Goal: Task Accomplishment & Management: Use online tool/utility

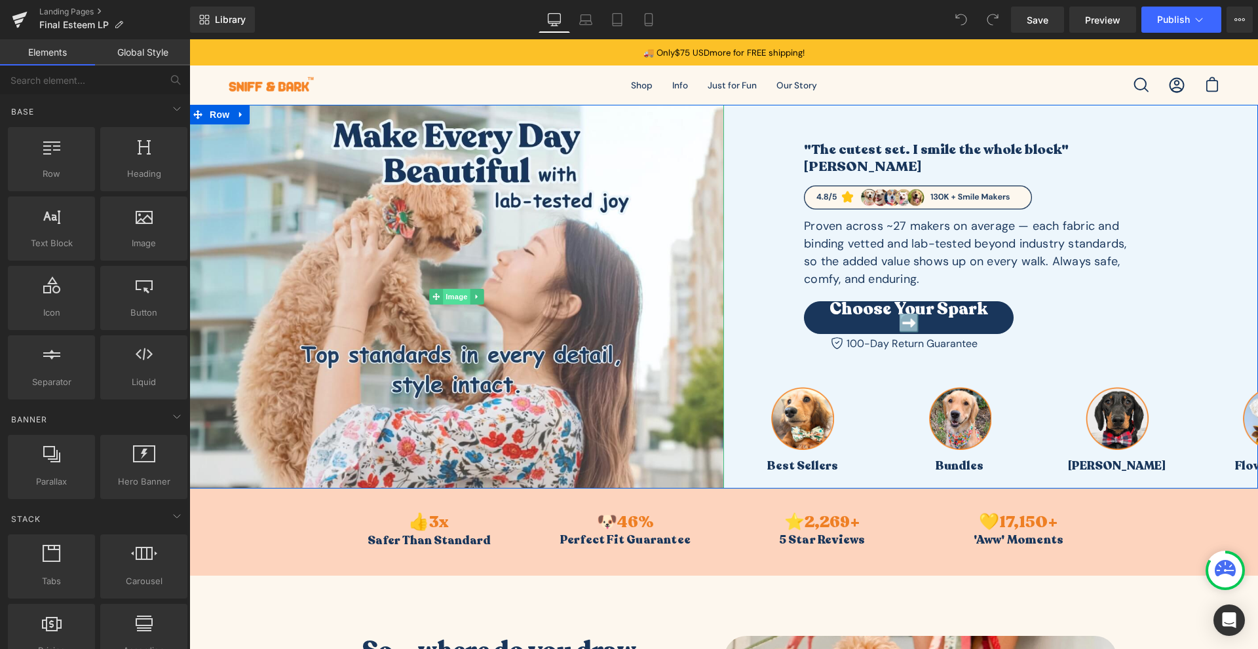
click at [457, 297] on span "Image" at bounding box center [457, 297] width 28 height 16
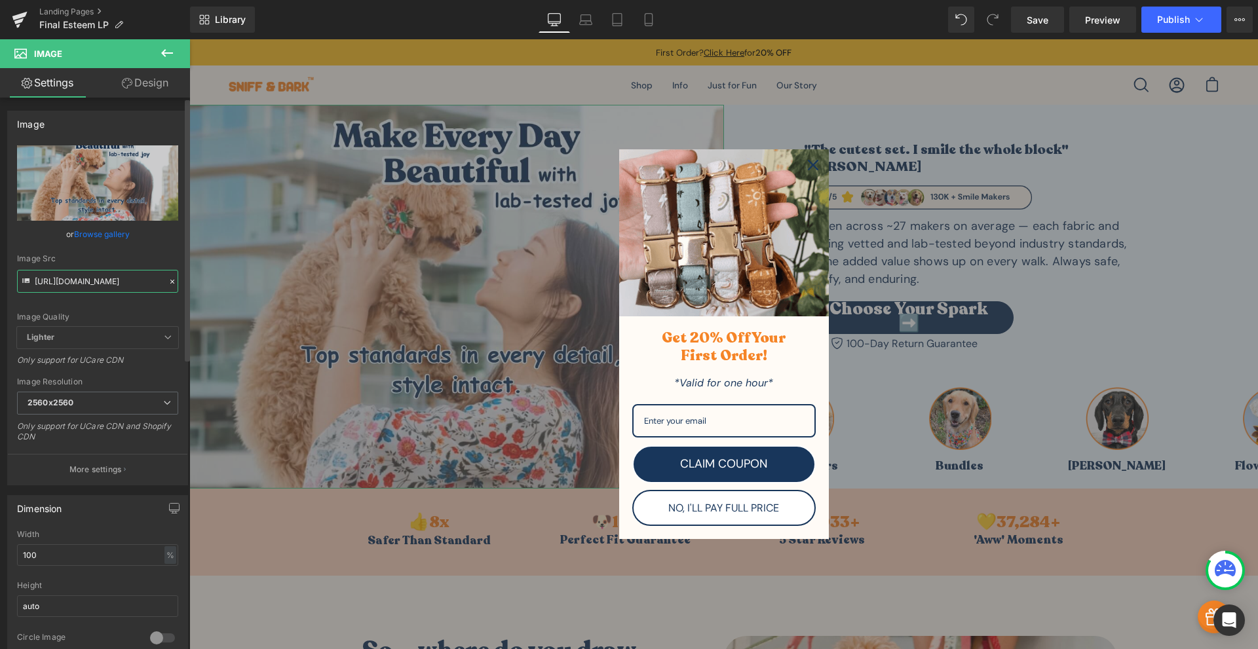
click at [119, 284] on input "[URL][DOMAIN_NAME]" at bounding box center [97, 281] width 161 height 23
paste input "faith_esteem_cover_1.jpg?v=1760031818"
type input "[URL][DOMAIN_NAME]"
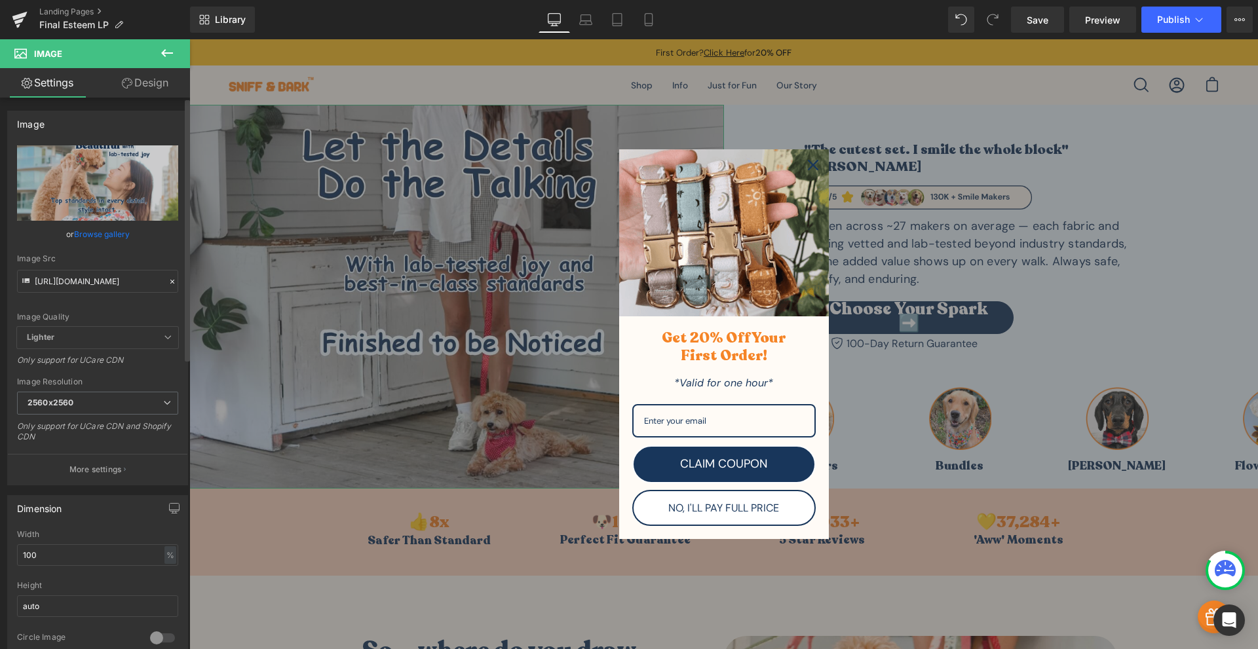
click at [117, 309] on div "Image Quality Lighter Lightest Lighter Lighter Lightest Only support for UCare …" at bounding box center [97, 235] width 161 height 181
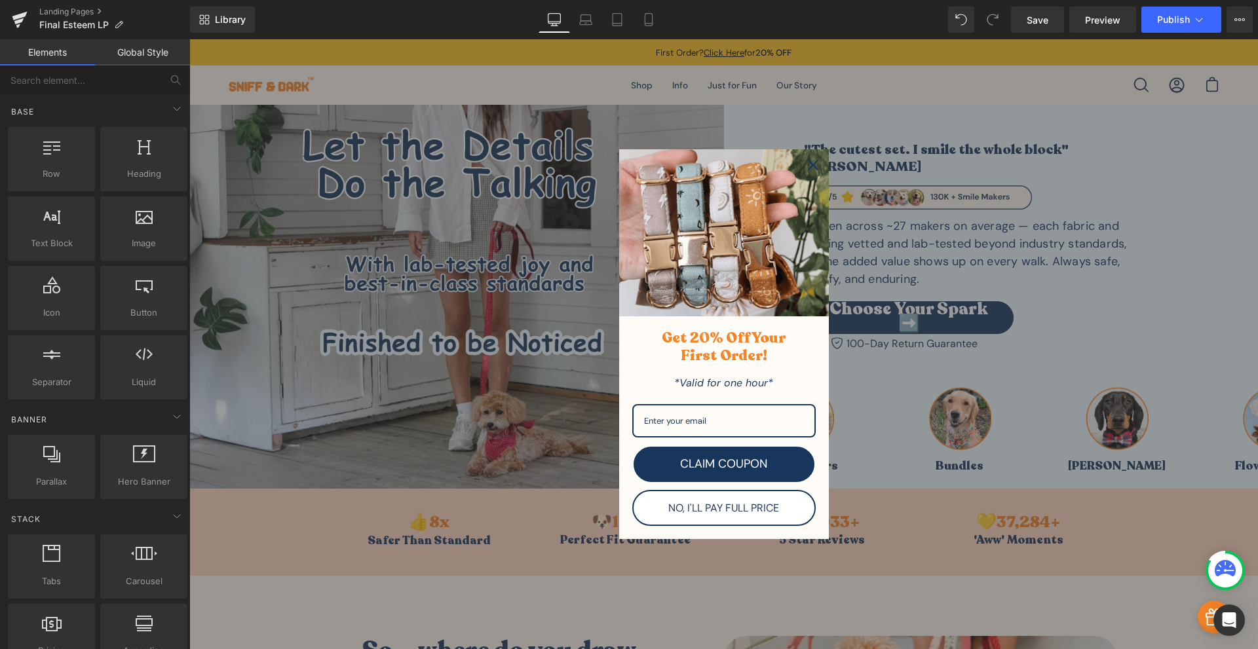
click at [810, 162] on icon "close icon" at bounding box center [813, 165] width 10 height 10
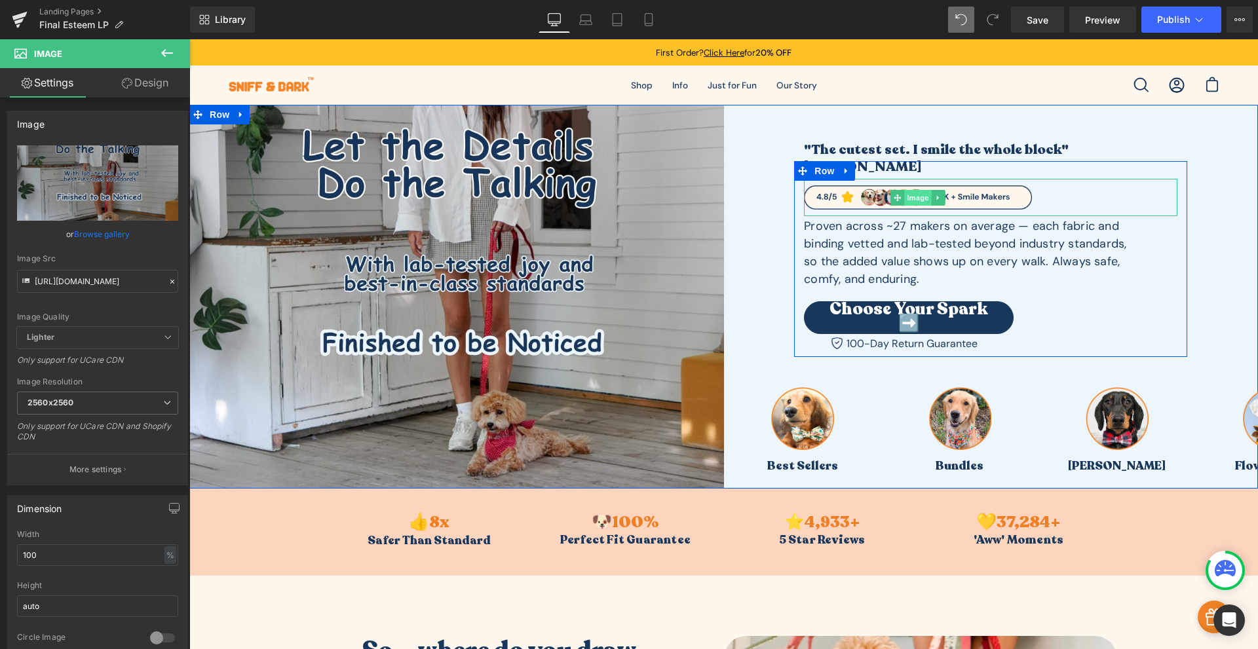
click at [916, 190] on span "Image" at bounding box center [918, 198] width 28 height 16
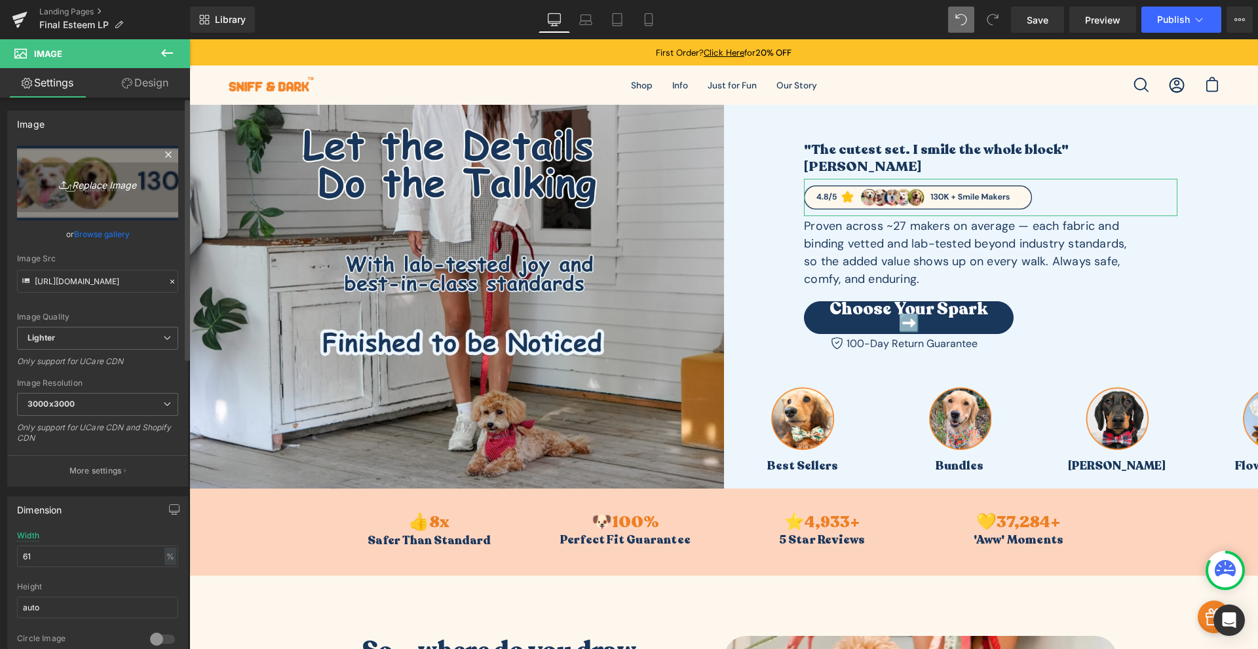
click at [91, 186] on icon "Replace Image" at bounding box center [97, 183] width 105 height 16
type input "C:\fakepath\Banners Social Proof(2).png"
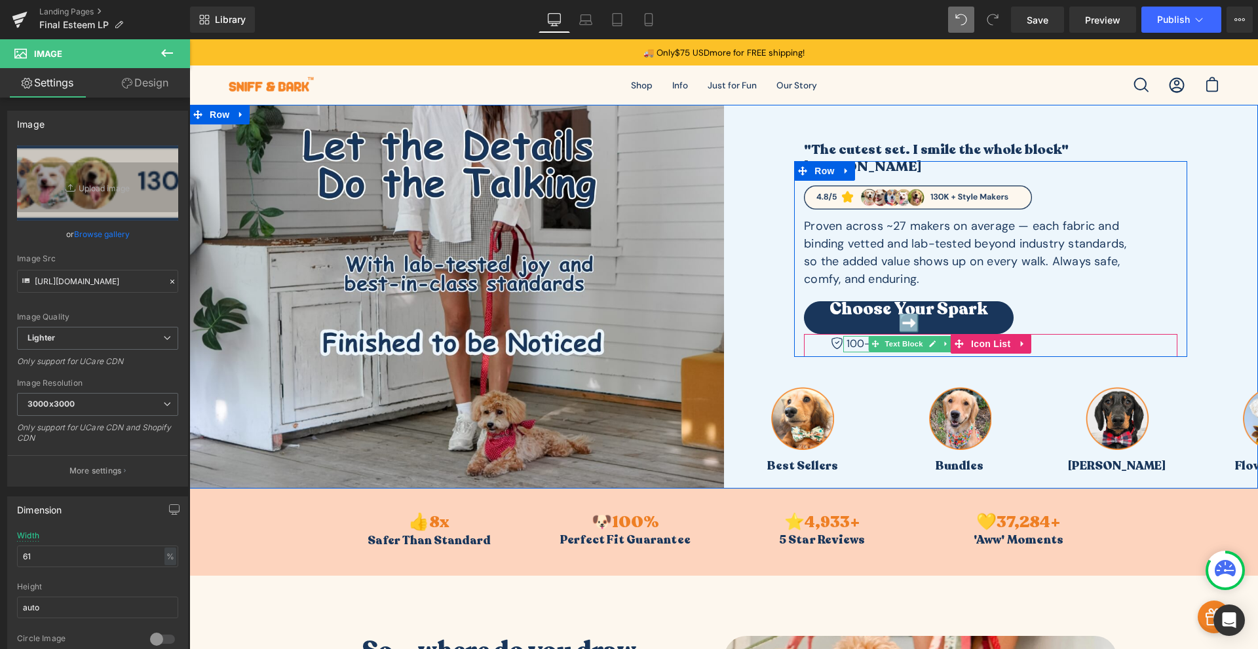
click at [849, 336] on div "100-Day Return Guarantee" at bounding box center [910, 344] width 134 height 16
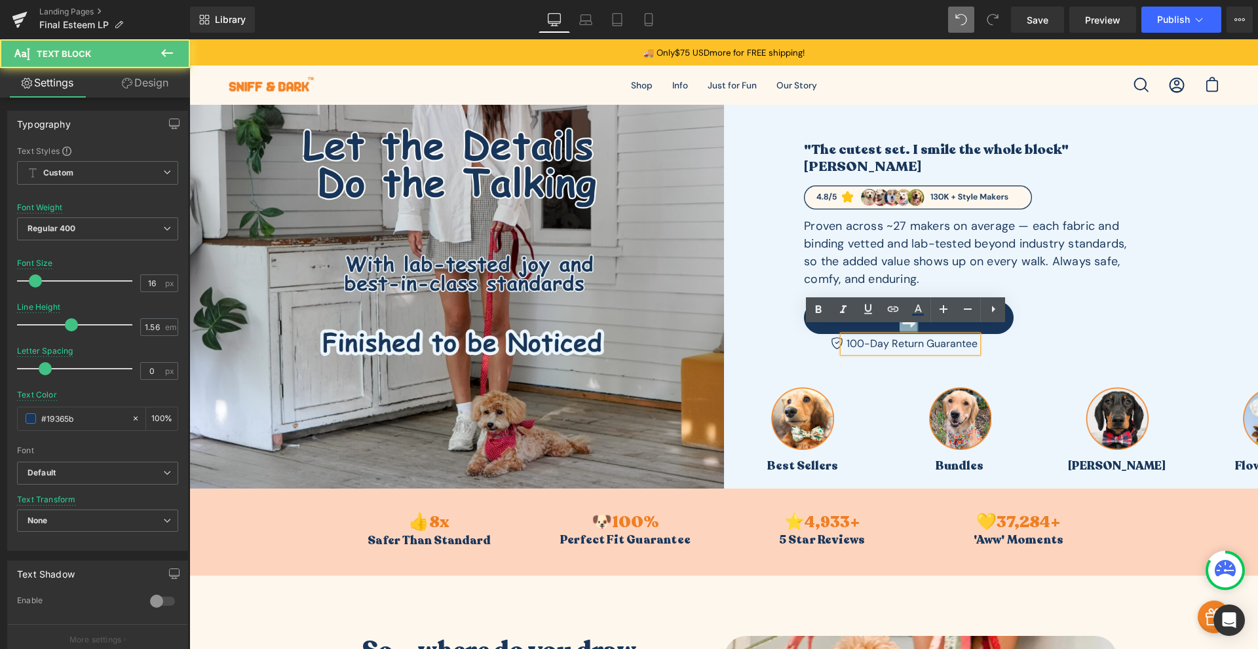
click at [897, 336] on div "100-Day Return Guarantee" at bounding box center [910, 344] width 134 height 16
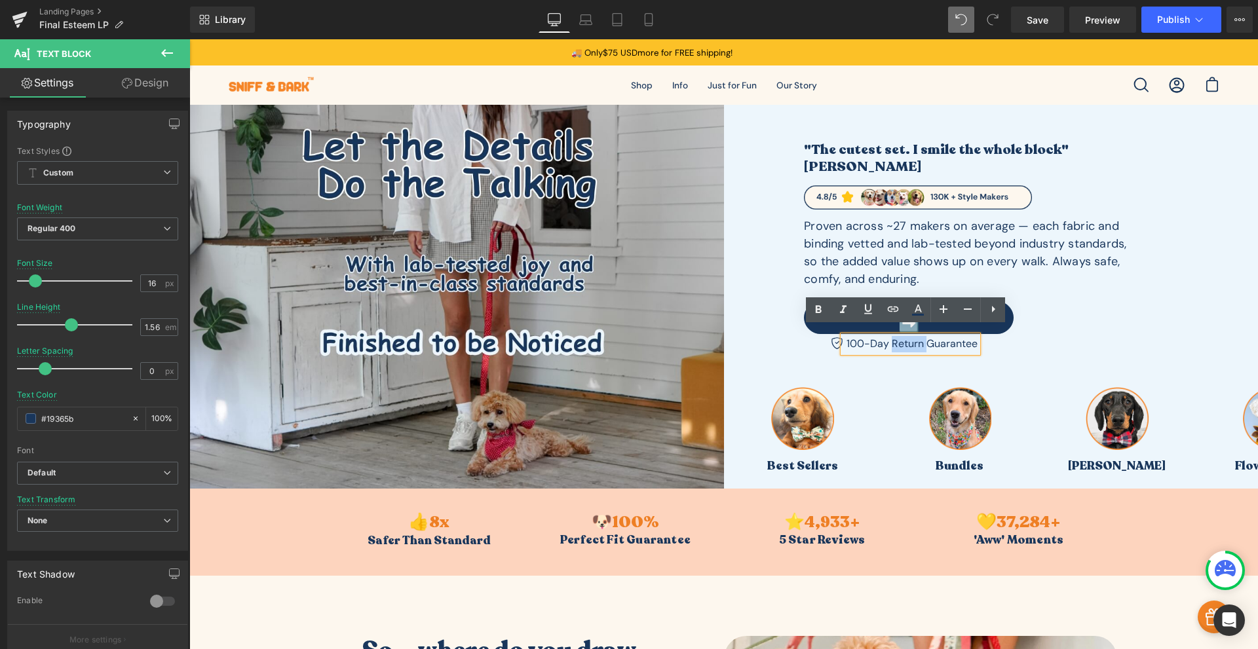
click at [897, 336] on div "100-Day Return Guarantee" at bounding box center [910, 344] width 134 height 16
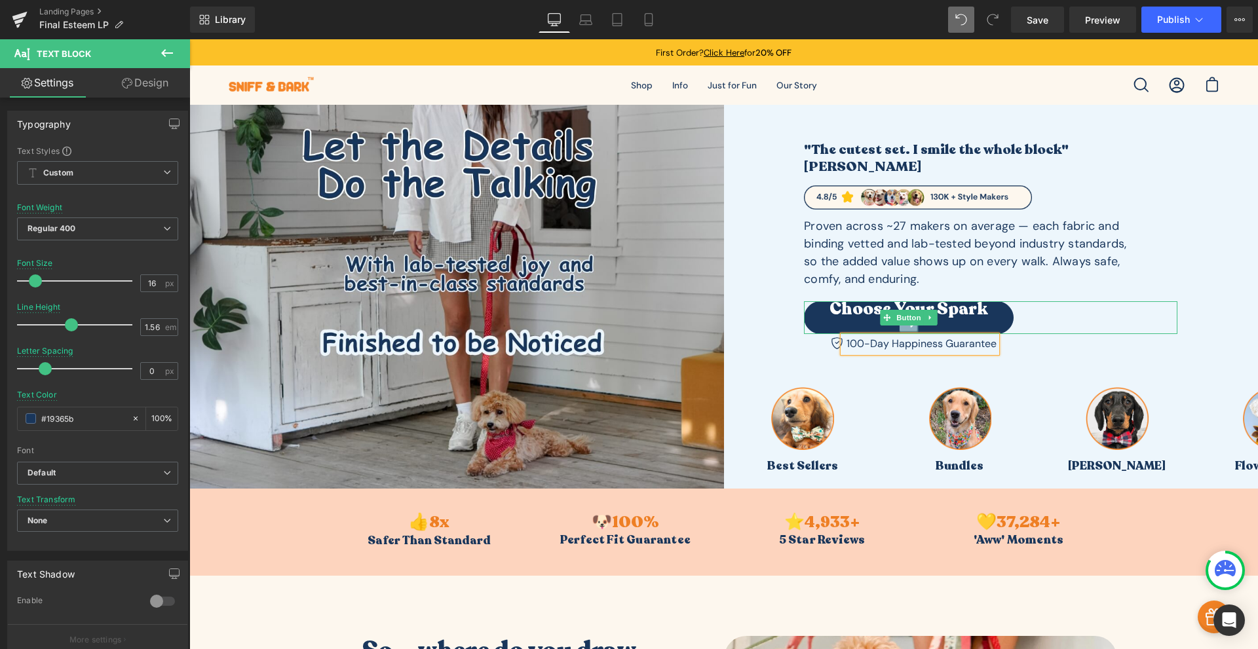
click at [1098, 357] on div "Image Best Sellers Text Block Image Bundles Text Block Image Bowtie Collar Text…" at bounding box center [991, 395] width 535 height 76
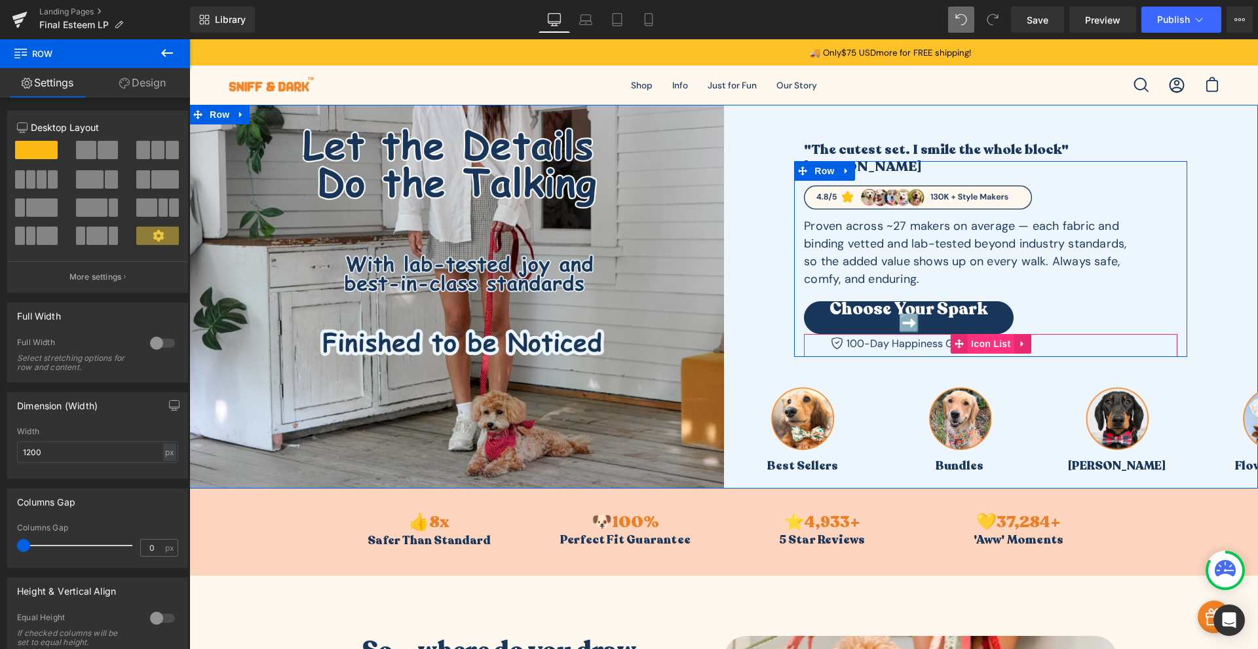
click at [982, 337] on span "Icon List" at bounding box center [991, 344] width 46 height 20
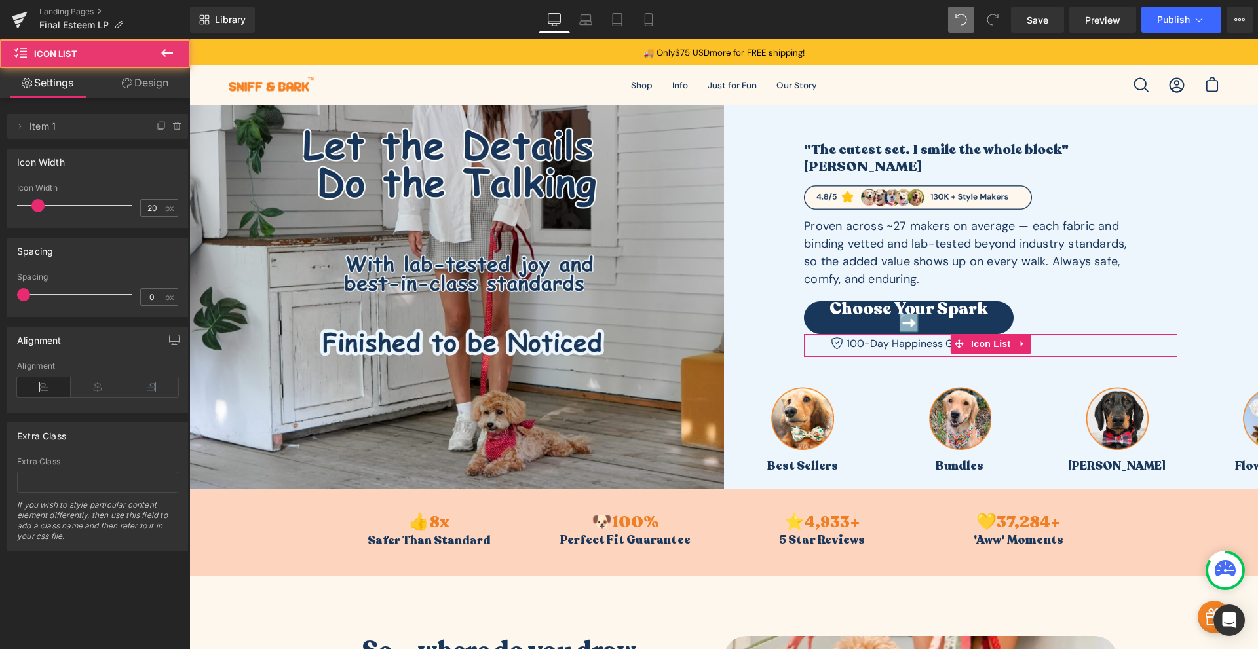
click at [136, 85] on link "Design" at bounding box center [145, 82] width 95 height 29
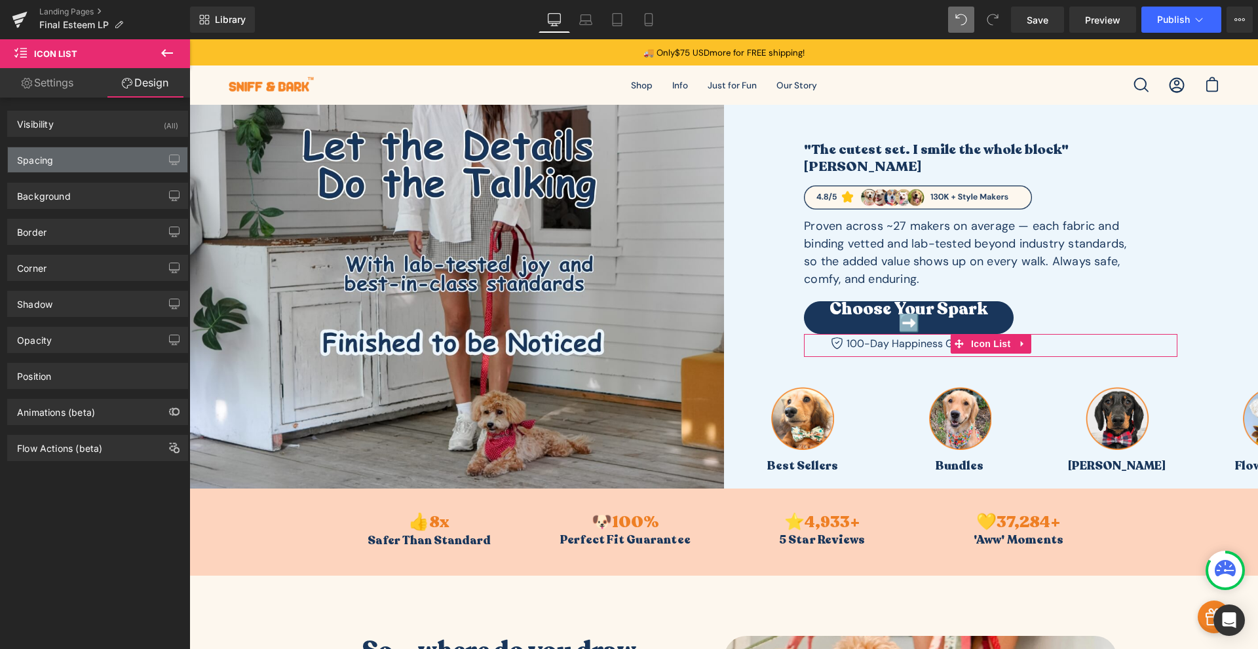
click at [68, 157] on div "Spacing" at bounding box center [98, 159] width 180 height 25
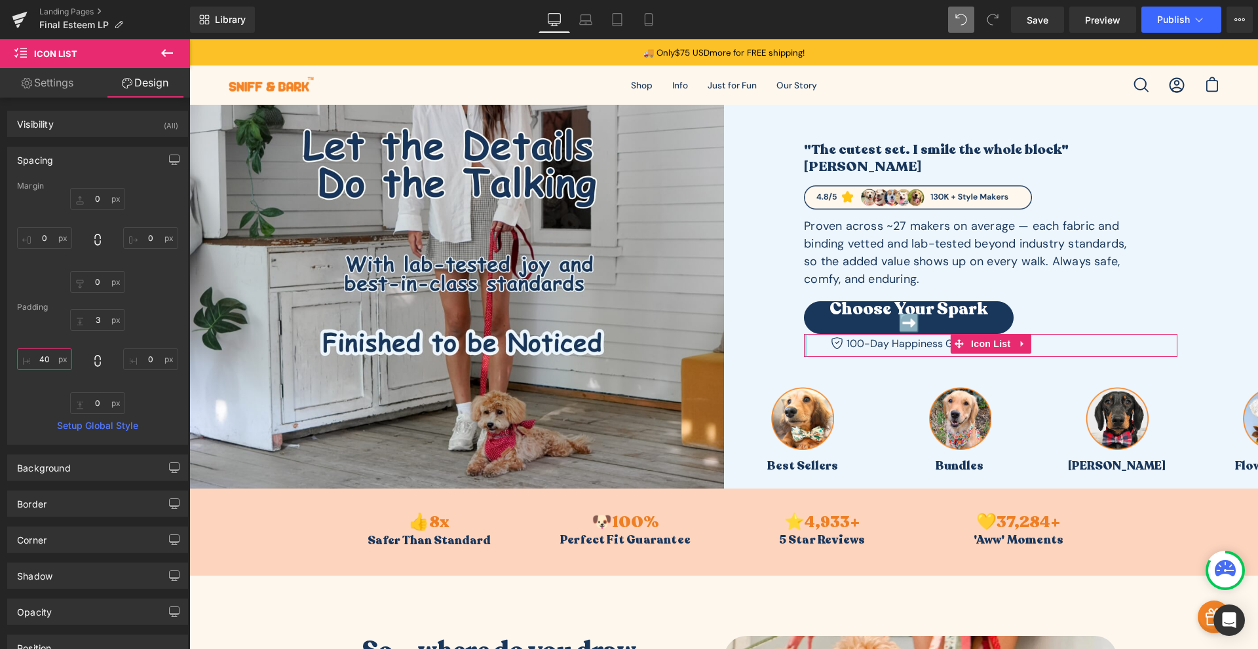
click at [48, 364] on input "40" at bounding box center [44, 360] width 55 height 22
type input "2"
type input "3"
click at [51, 360] on input "25" at bounding box center [44, 360] width 55 height 22
drag, startPoint x: 51, startPoint y: 360, endPoint x: 43, endPoint y: 362, distance: 8.9
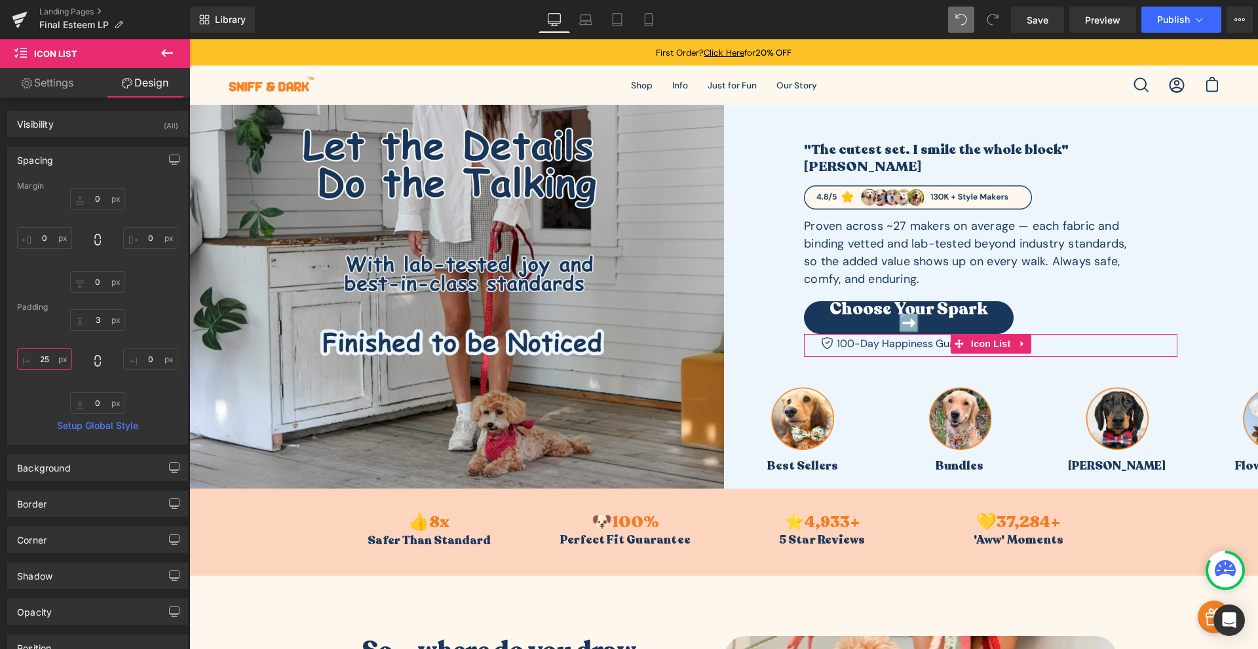
click at [43, 362] on input "25" at bounding box center [44, 360] width 55 height 22
click at [51, 364] on input "25" at bounding box center [44, 360] width 55 height 22
type input "30"
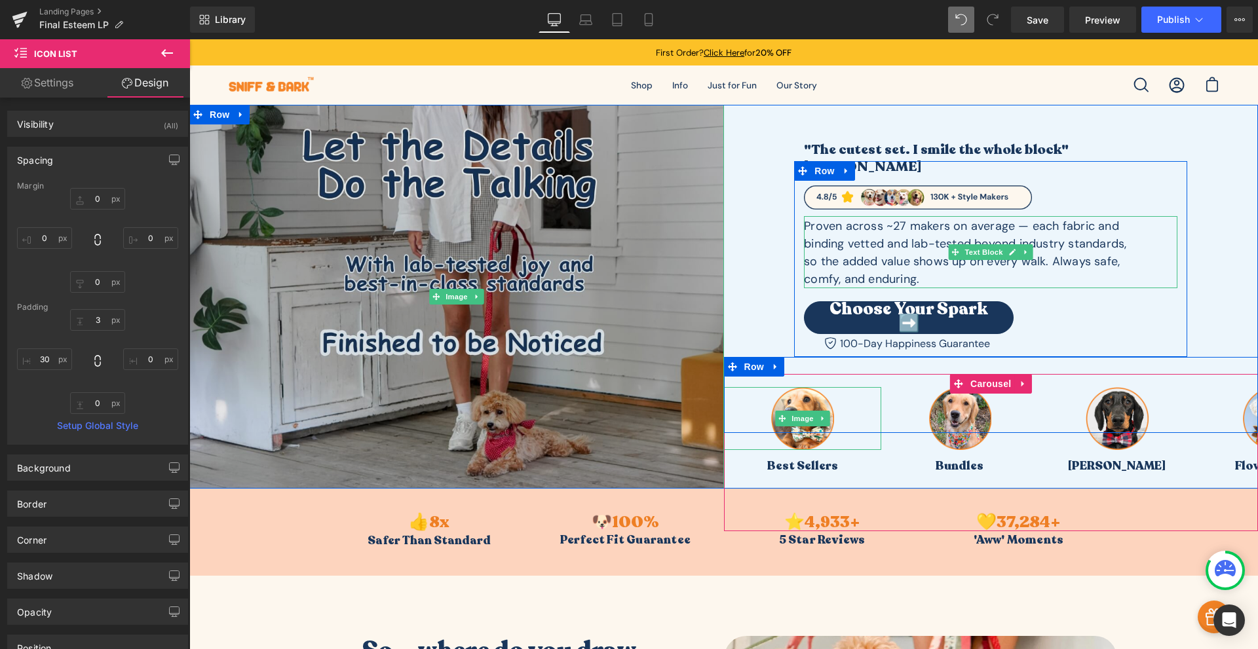
click at [681, 309] on img at bounding box center [456, 297] width 535 height 384
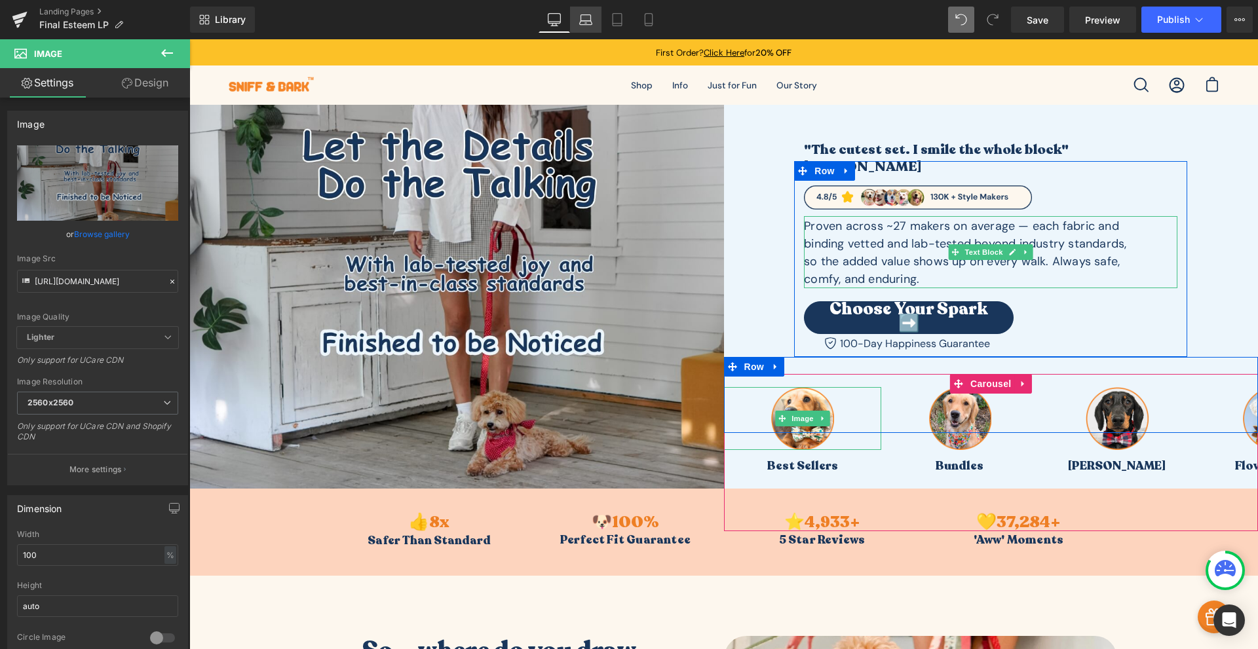
click at [586, 19] on icon at bounding box center [585, 19] width 13 height 13
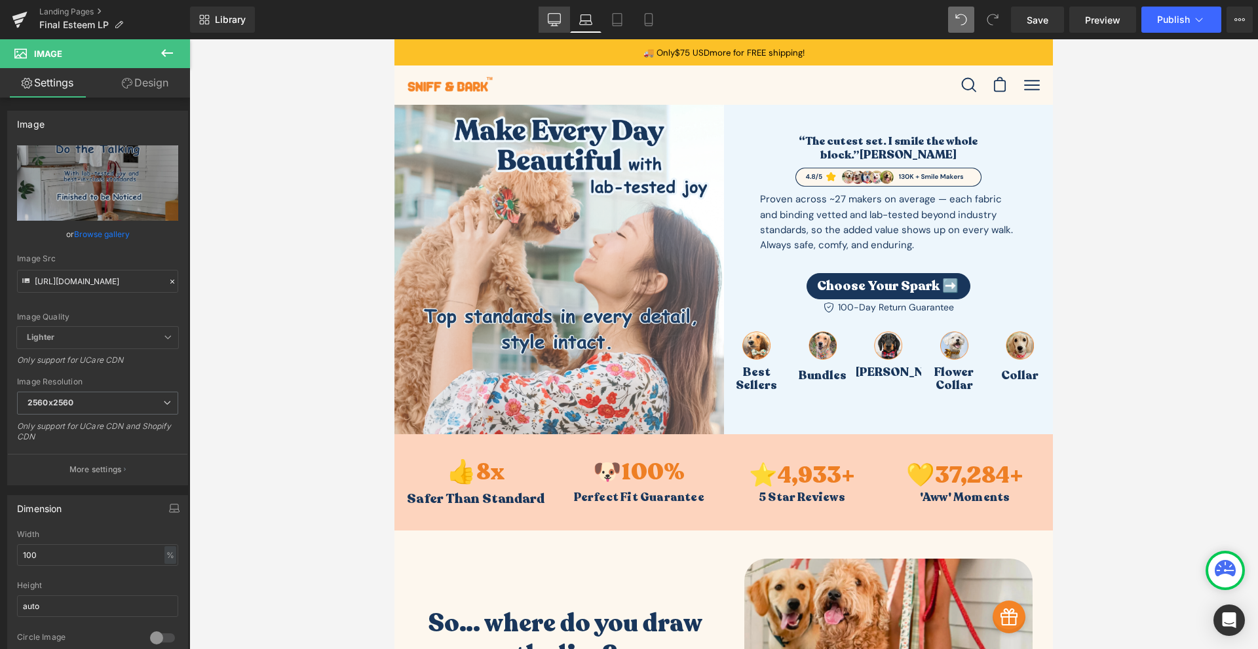
click at [561, 18] on link "Desktop" at bounding box center [554, 20] width 31 height 26
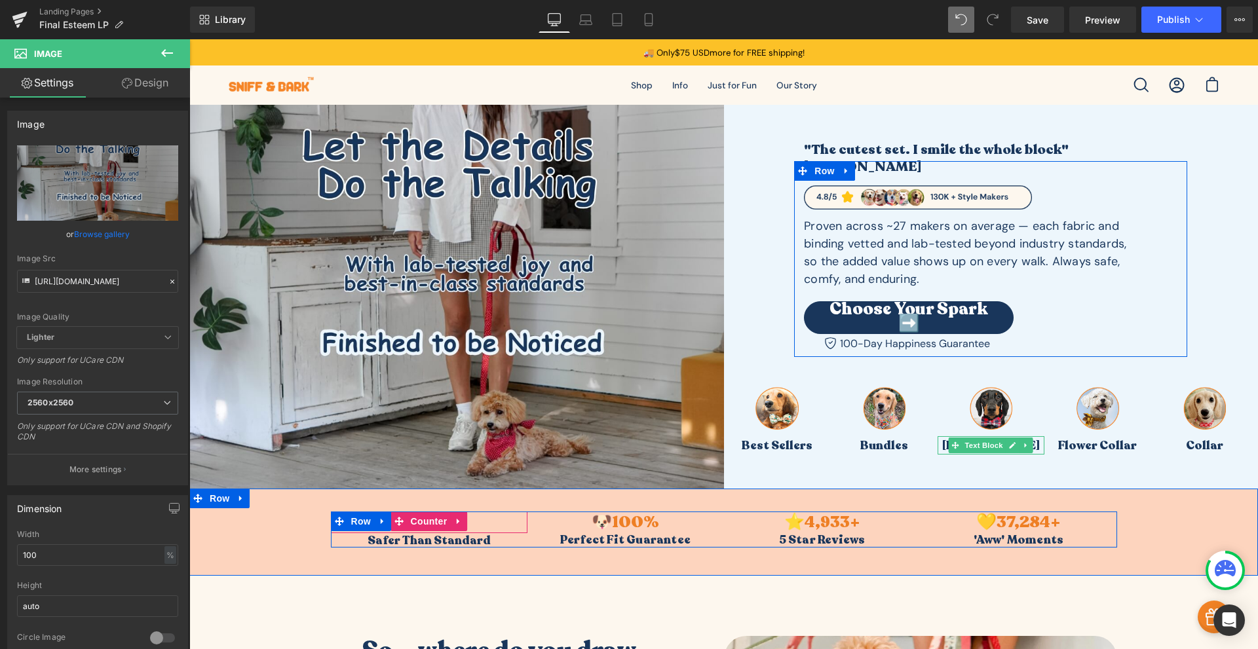
click at [476, 522] on div "👍 8 x" at bounding box center [429, 523] width 197 height 22
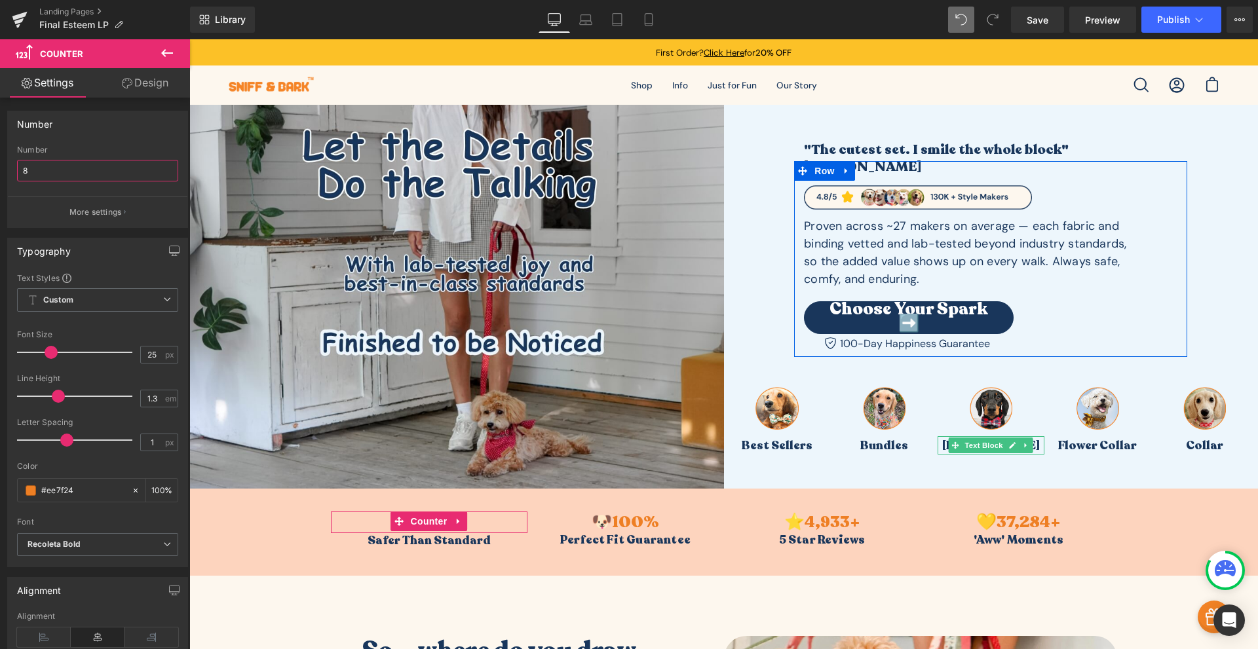
click at [93, 173] on input "8" at bounding box center [97, 171] width 161 height 22
type input "100%"
click at [959, 28] on span at bounding box center [961, 20] width 26 height 26
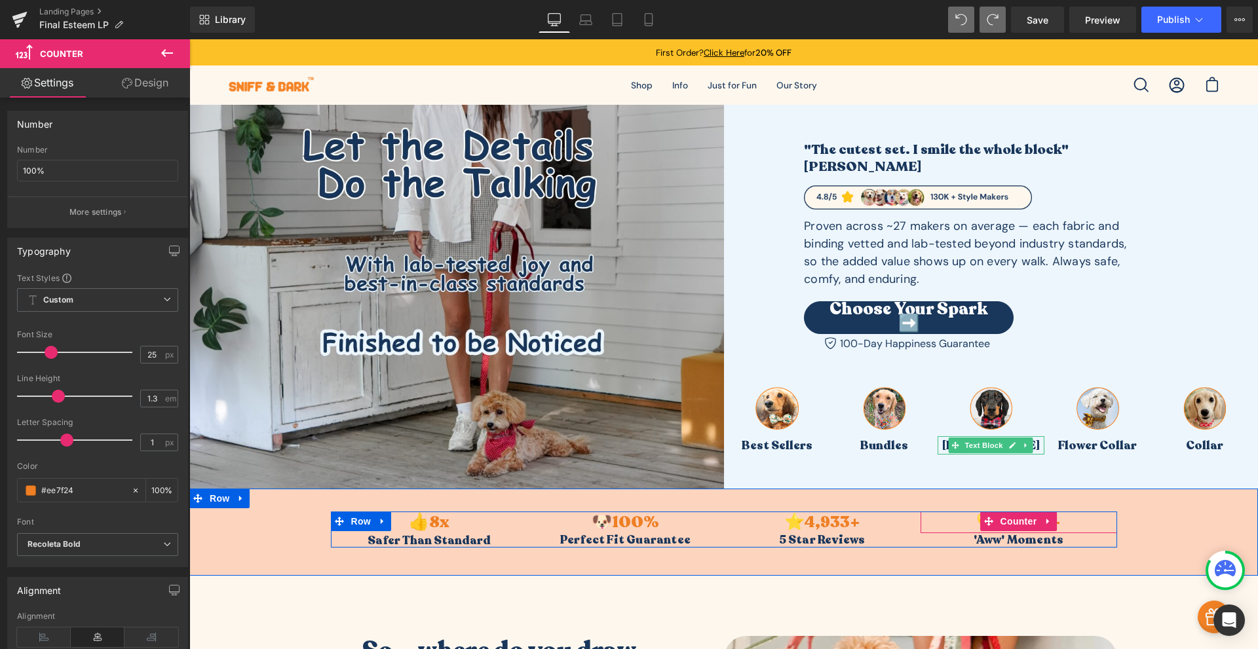
click at [1065, 523] on div "💛 37,284 +" at bounding box center [1019, 523] width 197 height 22
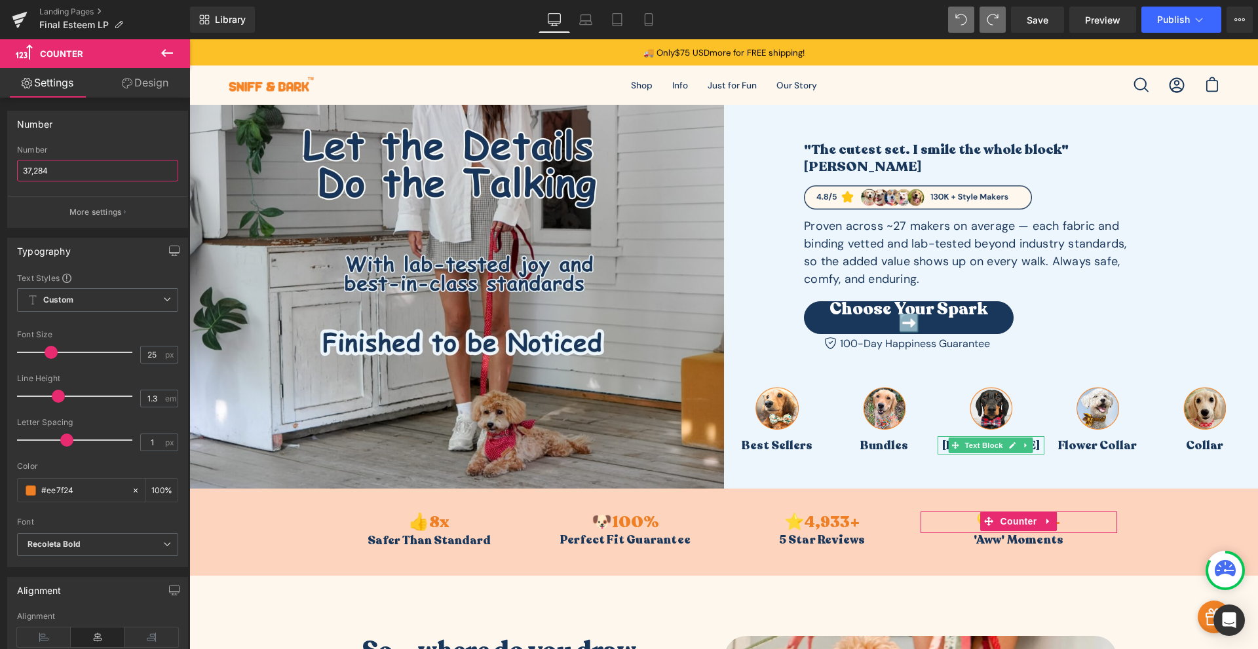
click at [42, 175] on input "37,284" at bounding box center [97, 171] width 161 height 22
type input "82,350"
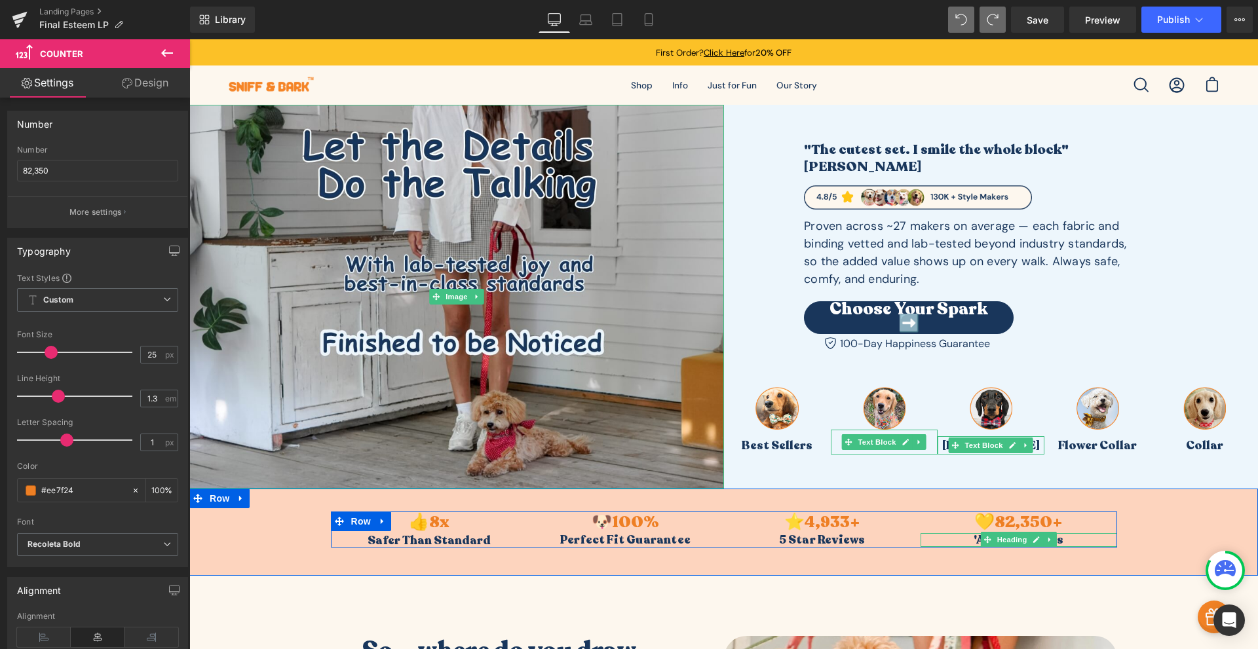
click at [1057, 538] on h3 "'Aww' Moments" at bounding box center [1019, 540] width 197 height 14
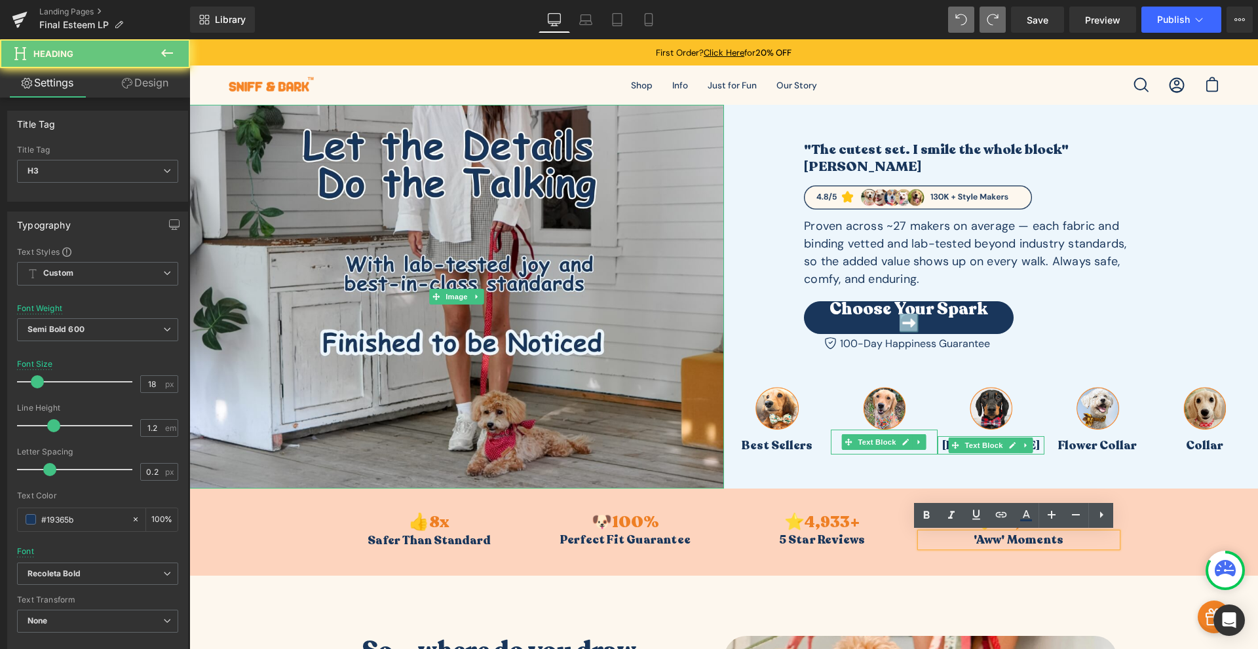
click at [1054, 538] on h3 "'Aww' Moments" at bounding box center [1019, 540] width 197 height 14
click at [1053, 536] on h3 "'Aww' Moments" at bounding box center [1019, 540] width 197 height 14
click at [1052, 535] on h3 "'Aww' Moments" at bounding box center [1019, 540] width 197 height 14
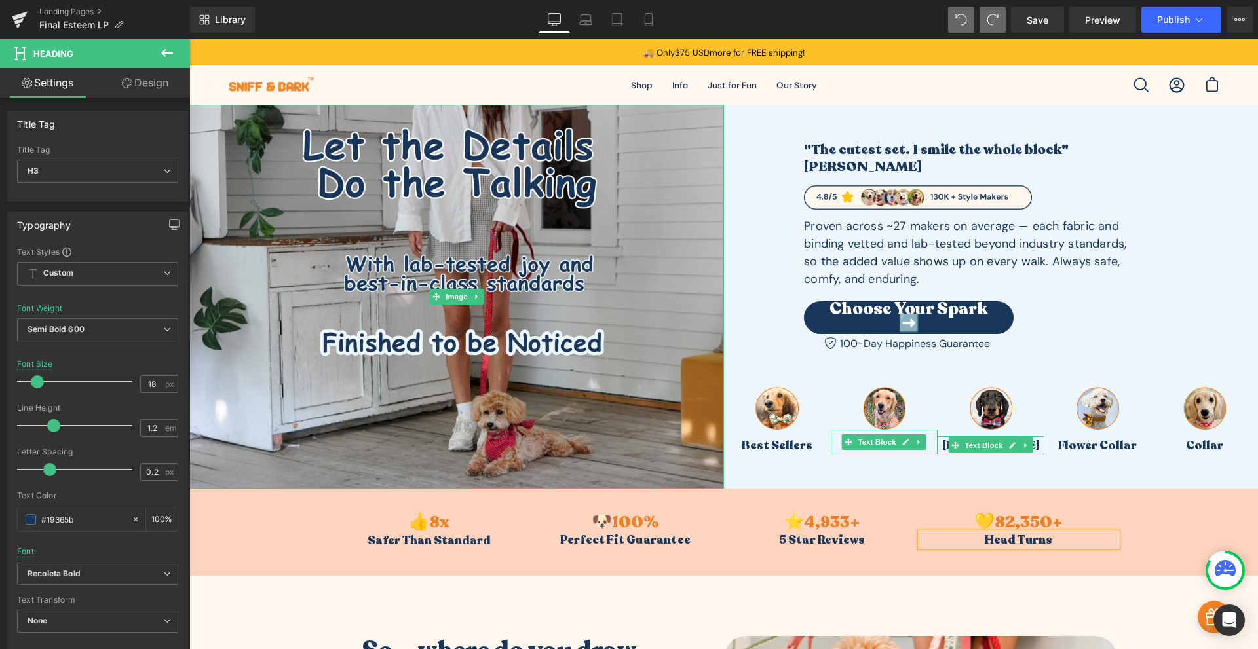
click at [871, 555] on div "👍 8 x Counter Safer Than Standard Heading 🐶 100 % Counter Perfect Fit Guarantee…" at bounding box center [723, 532] width 1069 height 87
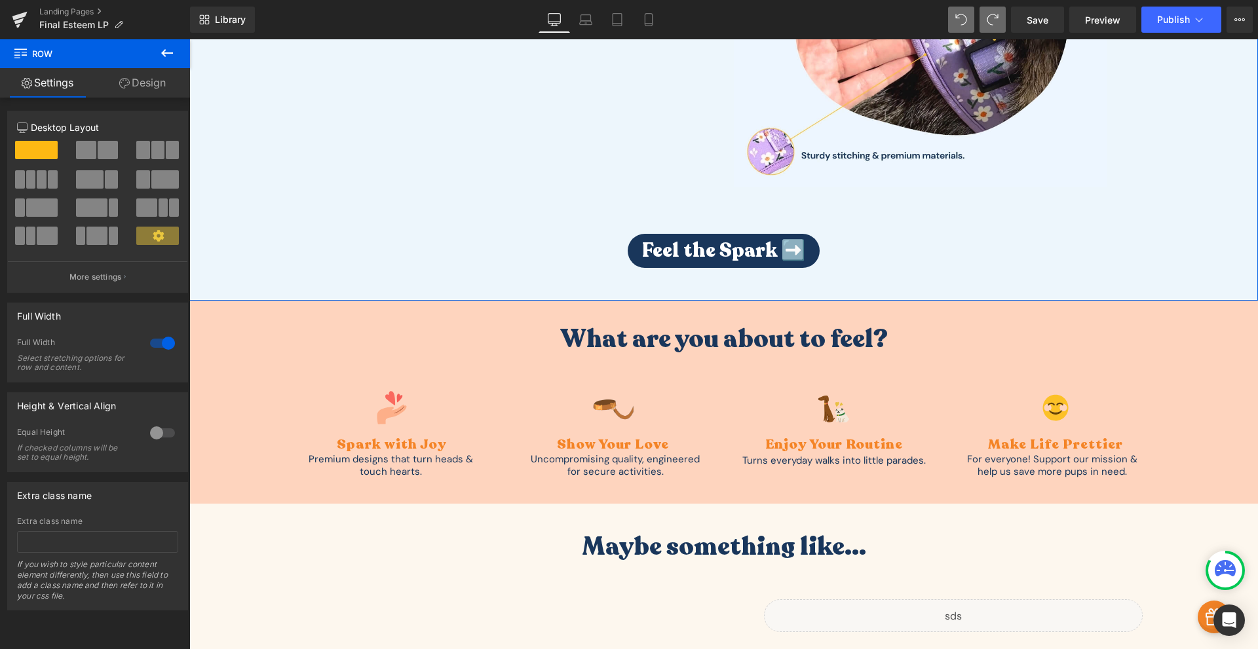
scroll to position [2905, 0]
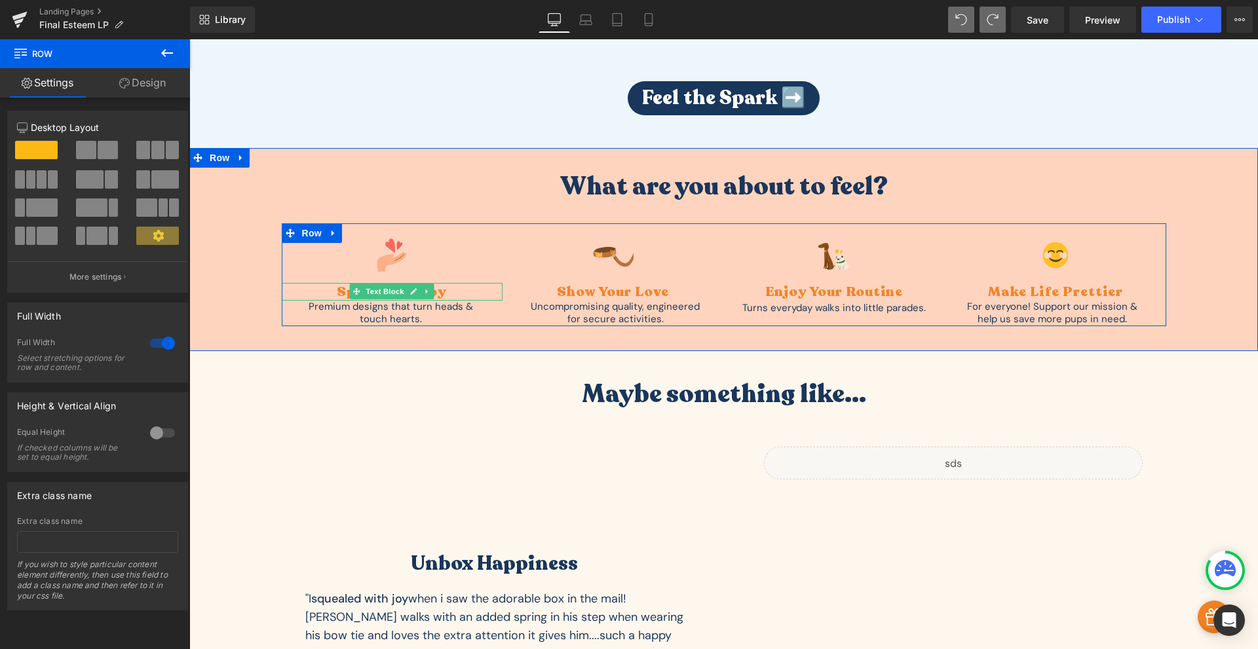
click at [446, 286] on div "Spark with Joy" at bounding box center [392, 292] width 221 height 18
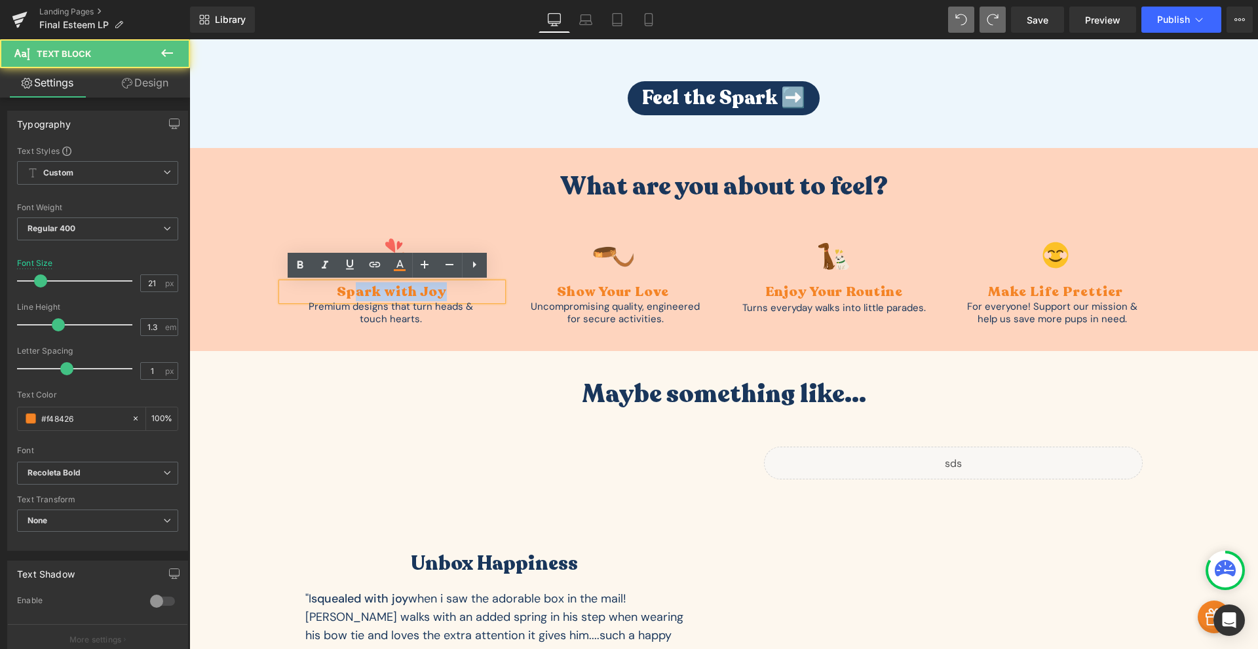
drag, startPoint x: 437, startPoint y: 289, endPoint x: 350, endPoint y: 299, distance: 87.7
click at [350, 299] on div "Spark with Joy" at bounding box center [392, 292] width 221 height 18
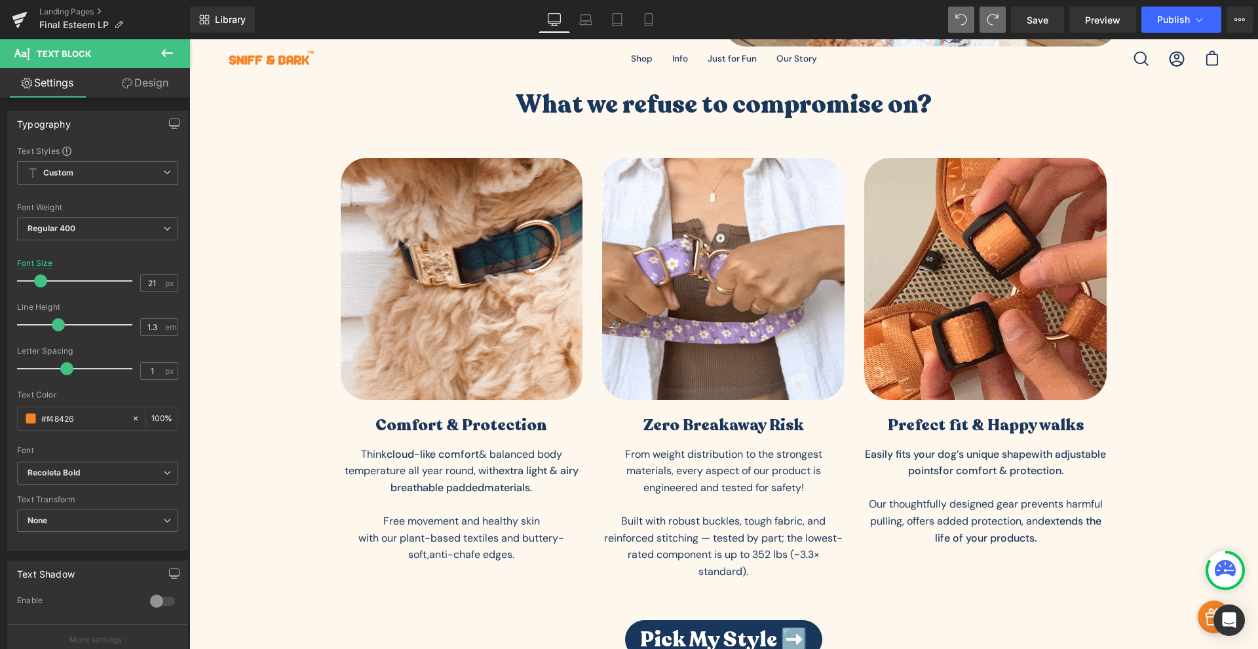
scroll to position [1376, 0]
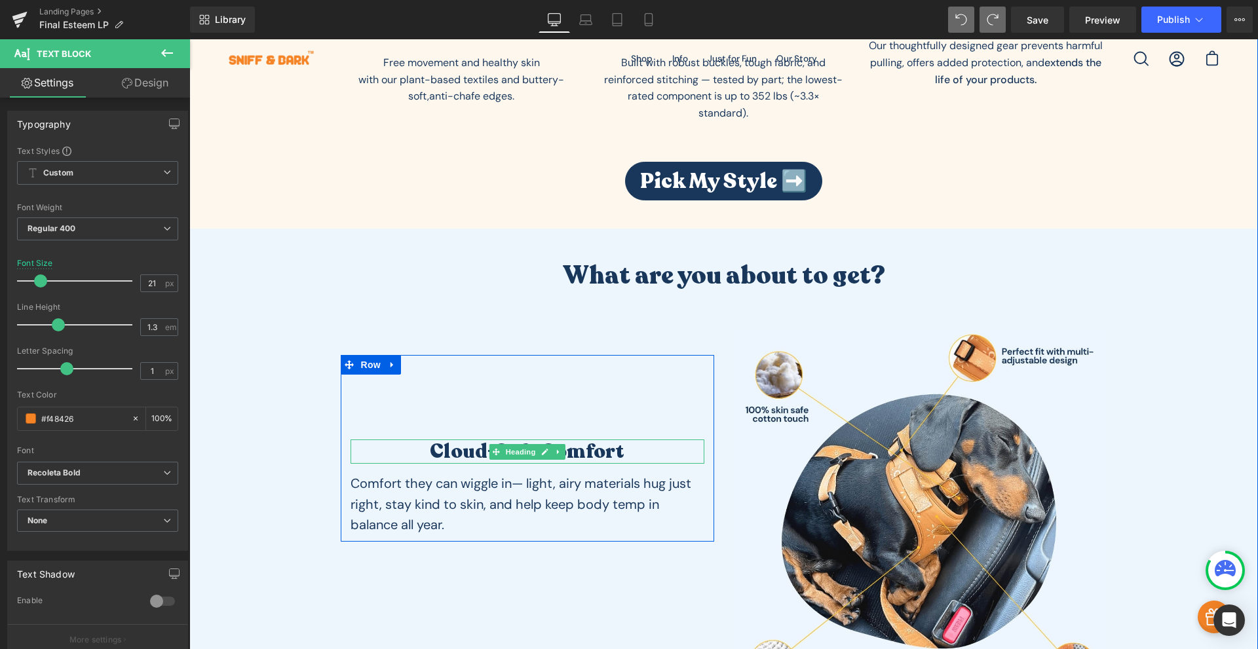
click at [586, 455] on h1 "Cloud-Soft Comfort" at bounding box center [528, 452] width 354 height 25
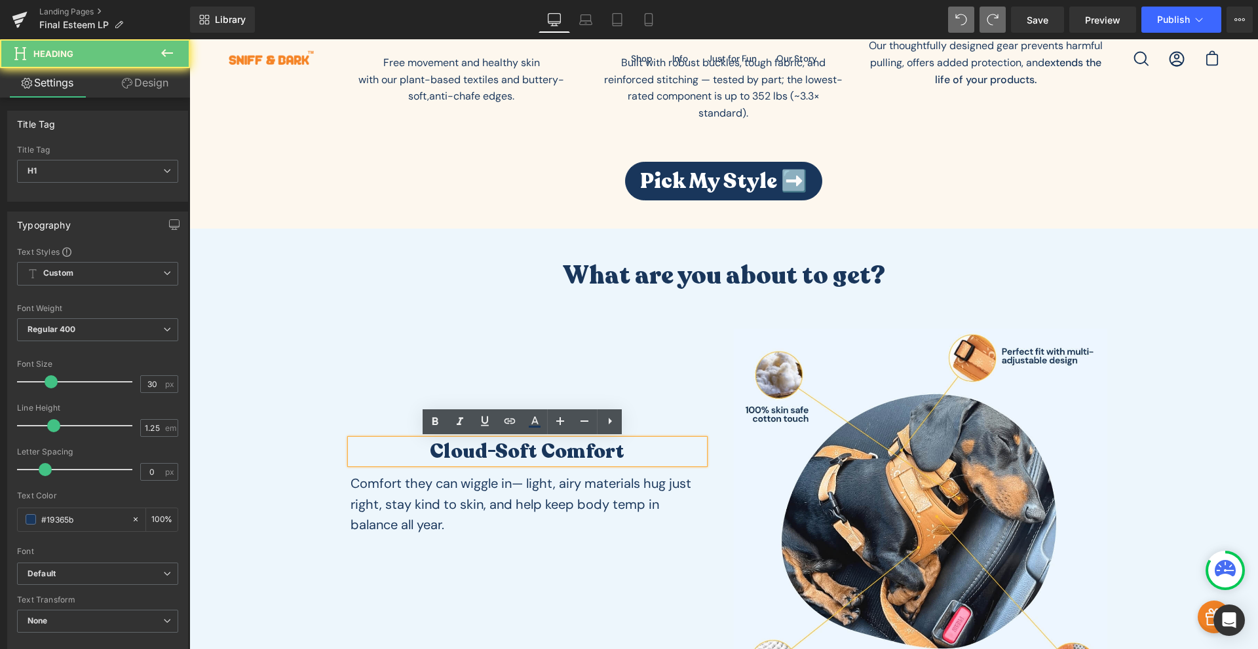
click at [586, 455] on h1 "Cloud-Soft Comfort" at bounding box center [528, 452] width 354 height 25
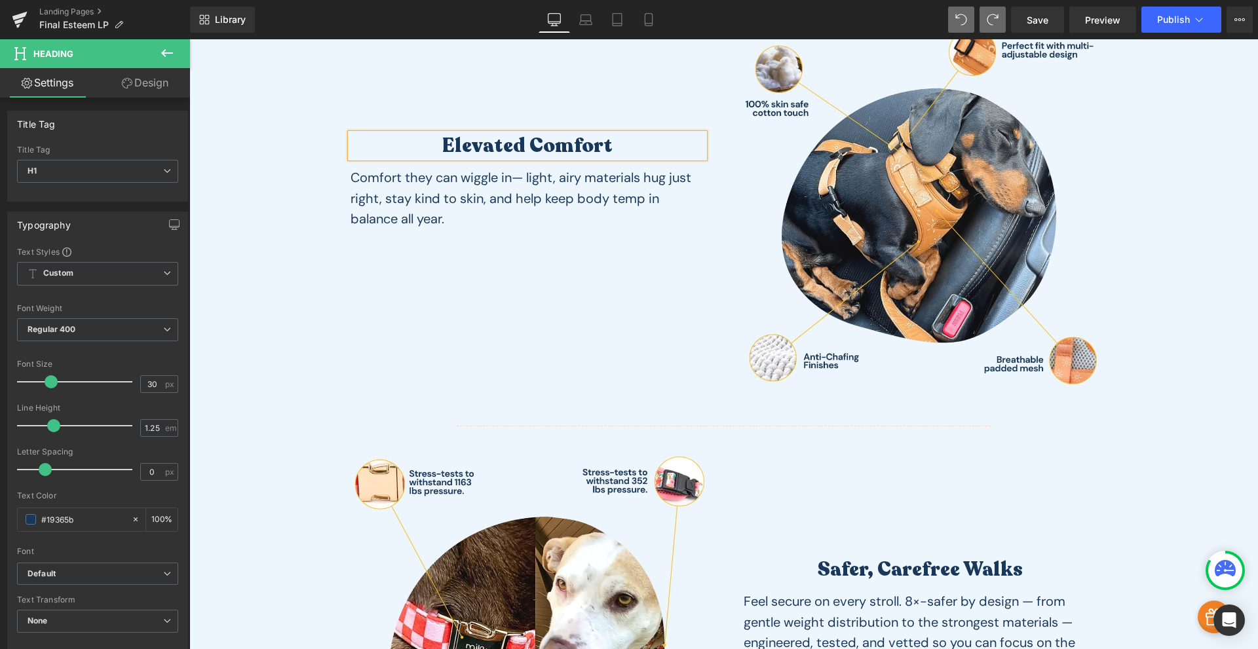
scroll to position [1835, 0]
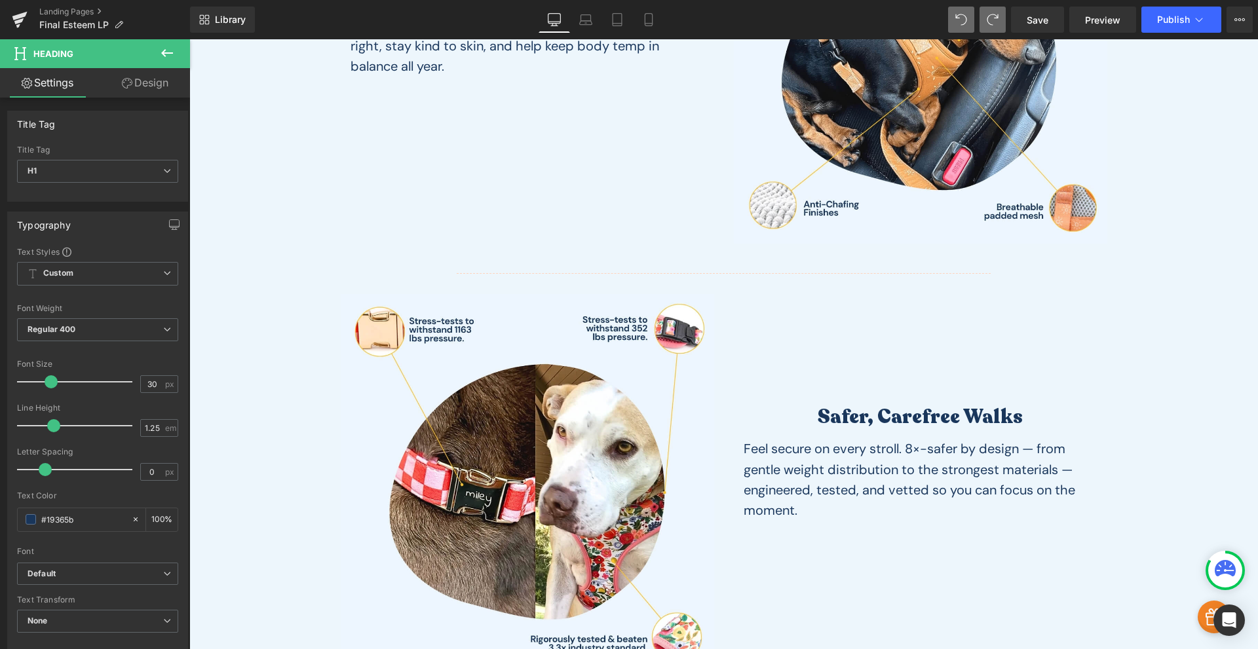
click at [863, 416] on h1 "Safer, Carefree Walks" at bounding box center [921, 417] width 354 height 25
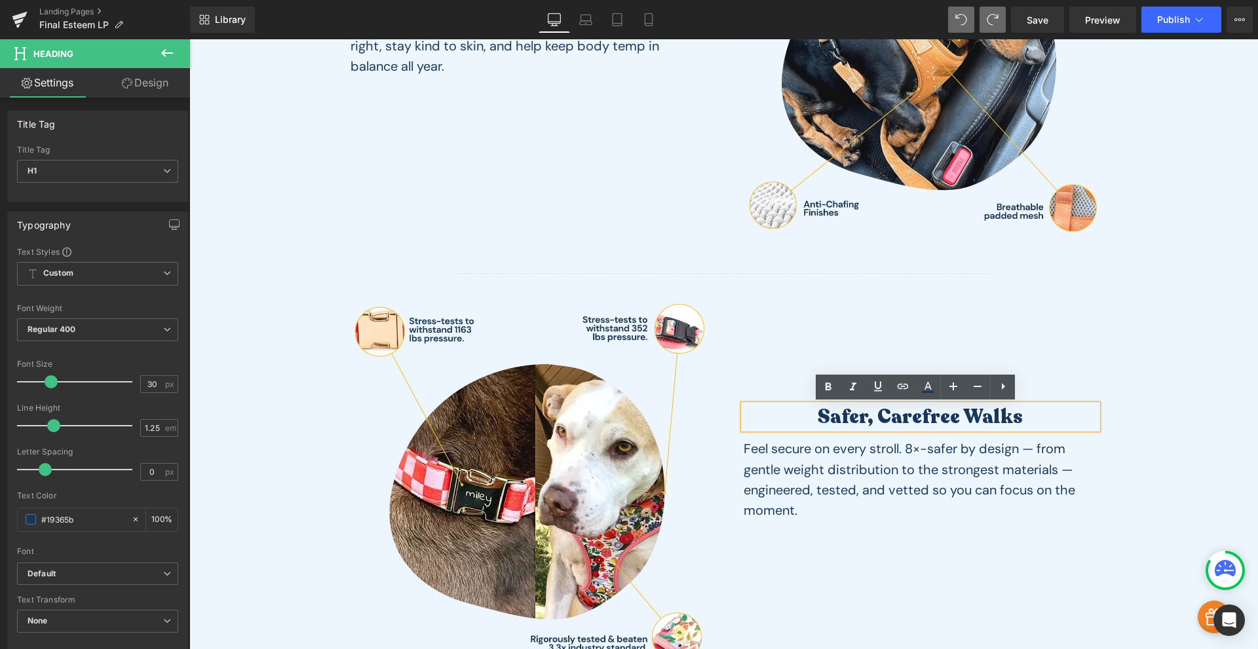
click at [863, 416] on h1 "Safer, Carefree Walks" at bounding box center [921, 417] width 354 height 25
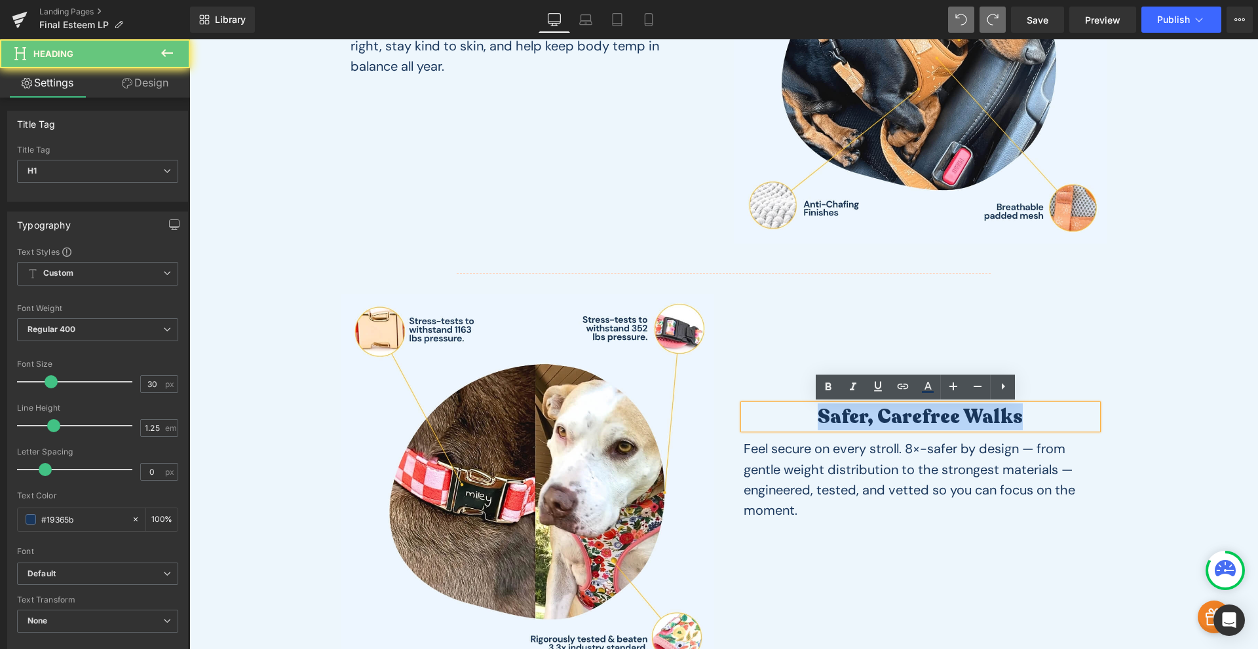
click at [863, 416] on h1 "Safer, Carefree Walks" at bounding box center [921, 417] width 354 height 25
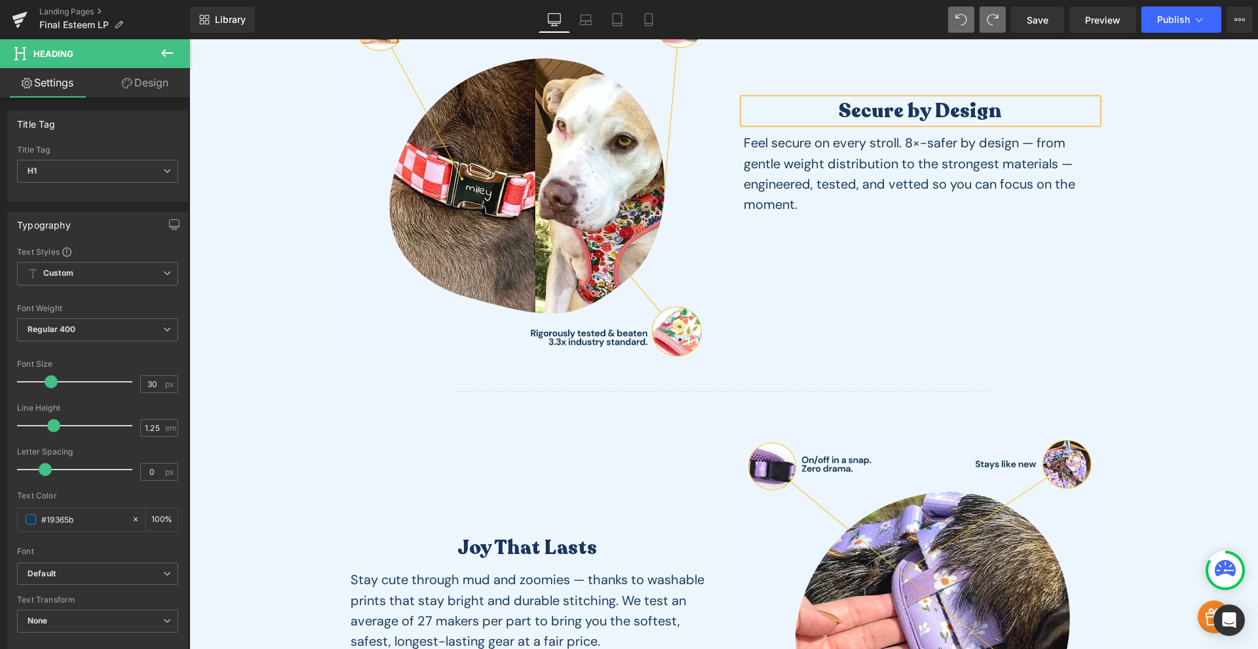
scroll to position [2293, 0]
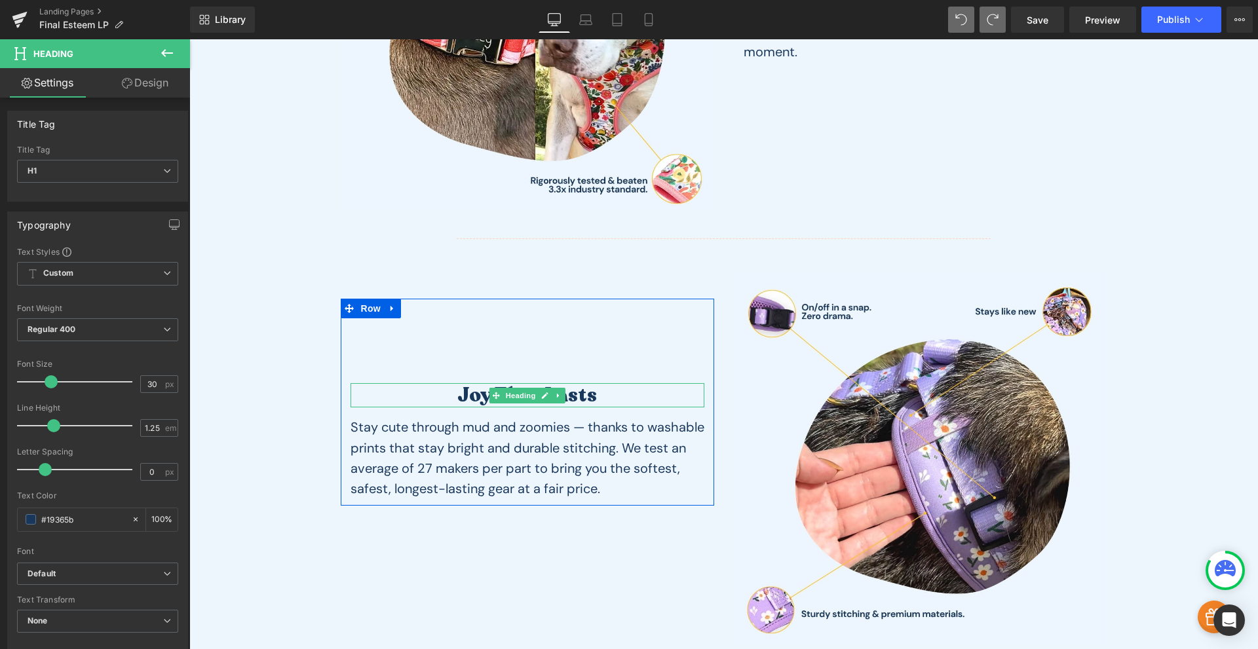
click at [474, 399] on h1 "Joy That Lasts" at bounding box center [528, 395] width 354 height 25
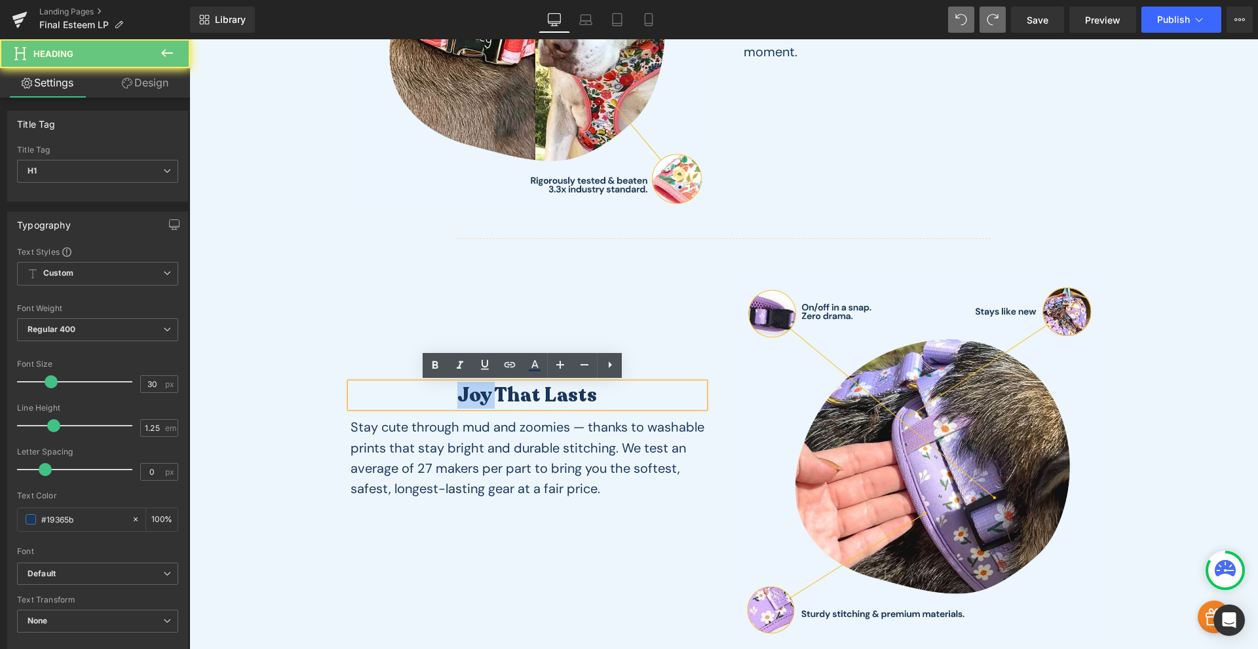
click at [474, 399] on h1 "Joy That Lasts" at bounding box center [528, 395] width 354 height 25
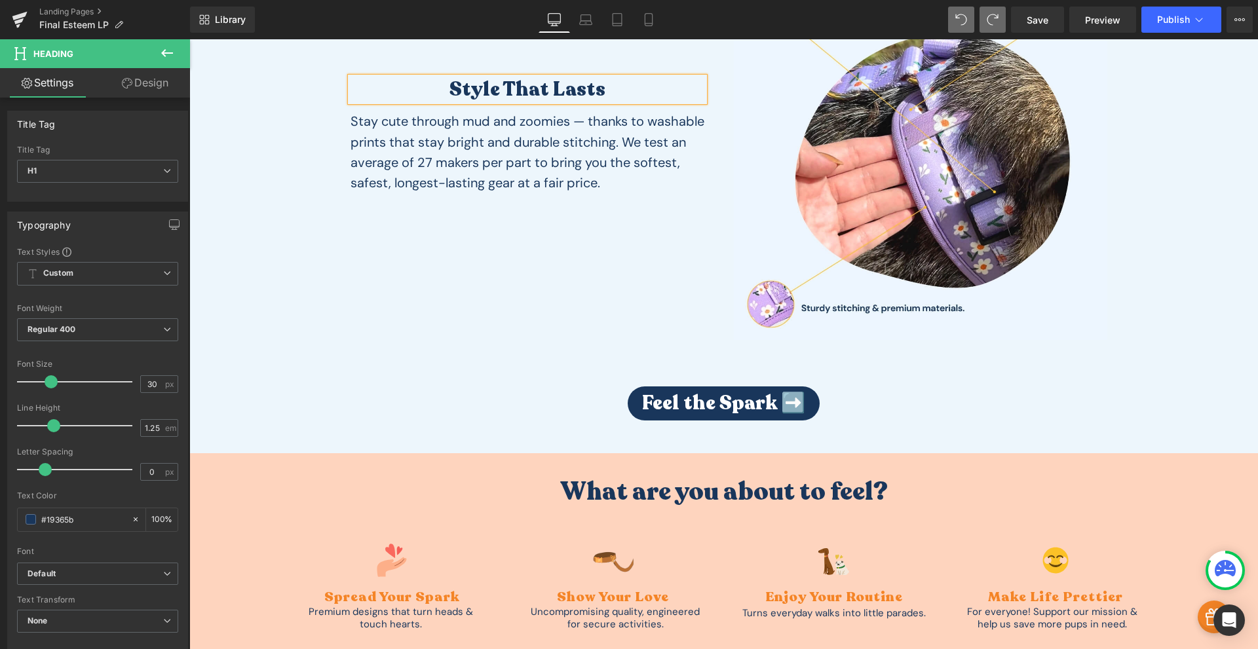
scroll to position [2752, 0]
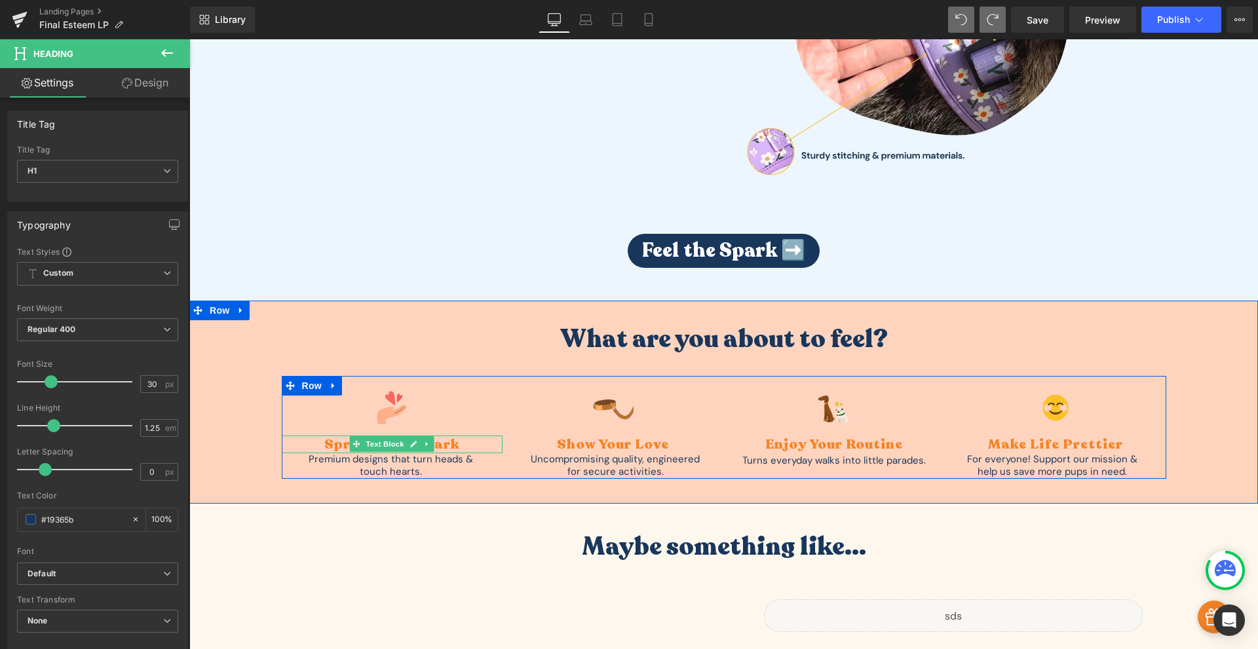
click at [436, 444] on div "Spread Your Spark" at bounding box center [392, 445] width 221 height 18
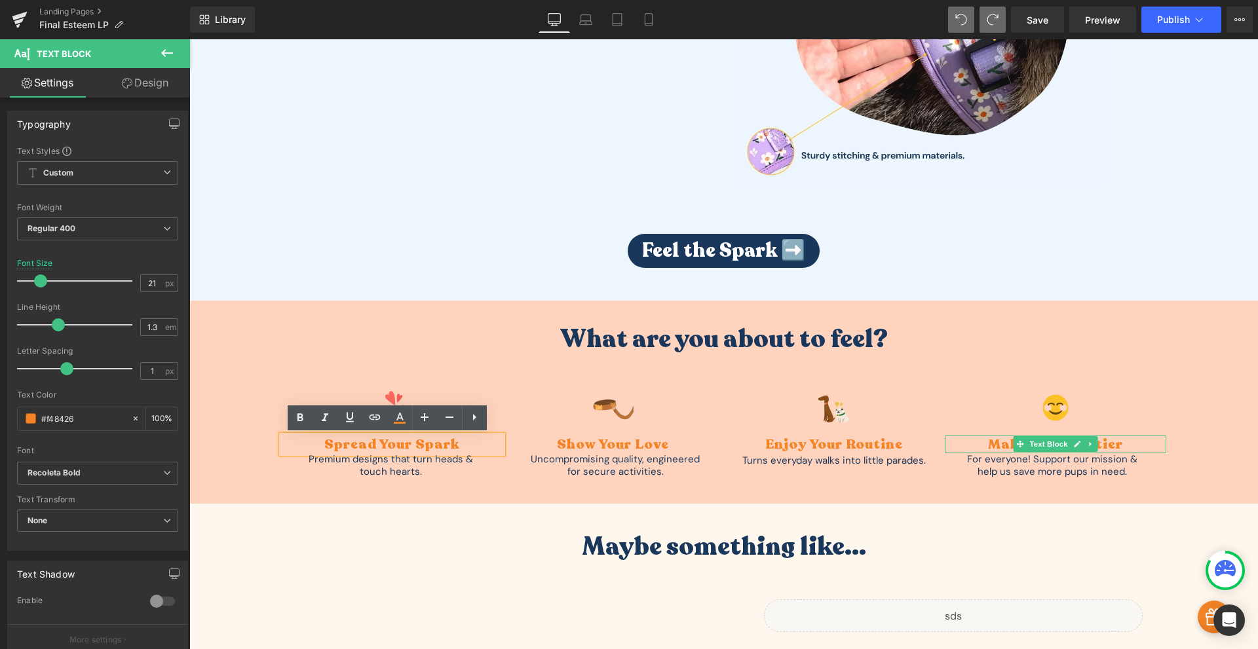
click at [993, 445] on div "Make Life Prettier" at bounding box center [1055, 445] width 221 height 18
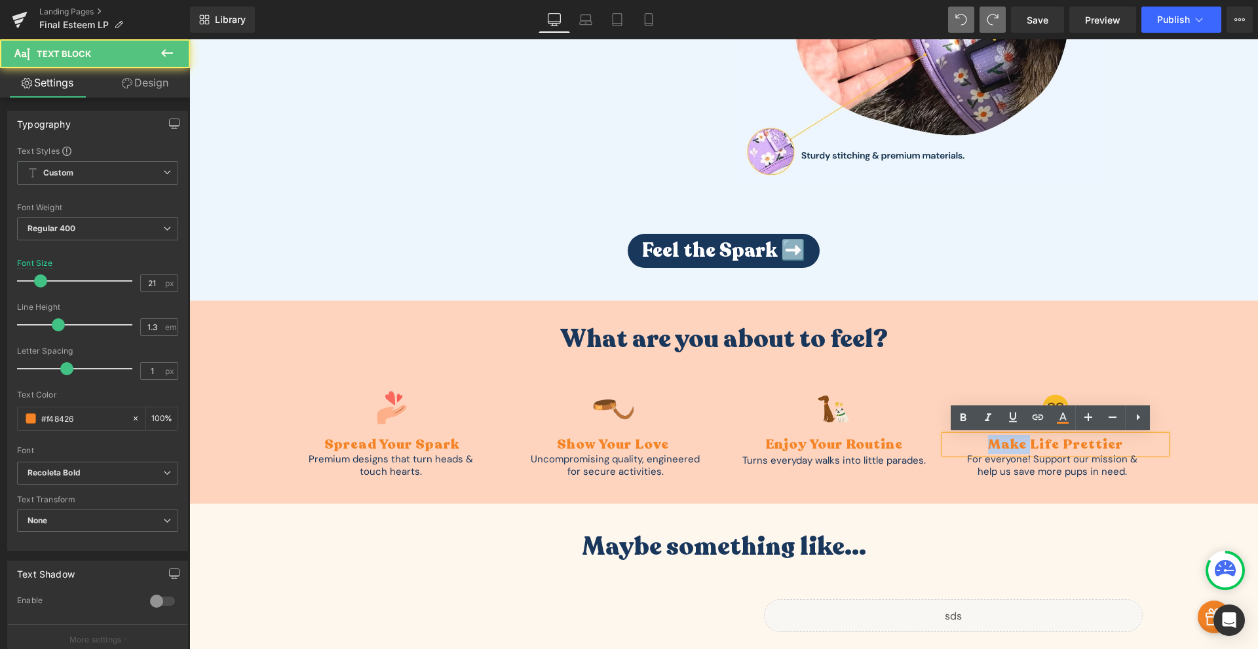
click at [993, 445] on div "Make Life Prettier" at bounding box center [1055, 445] width 221 height 18
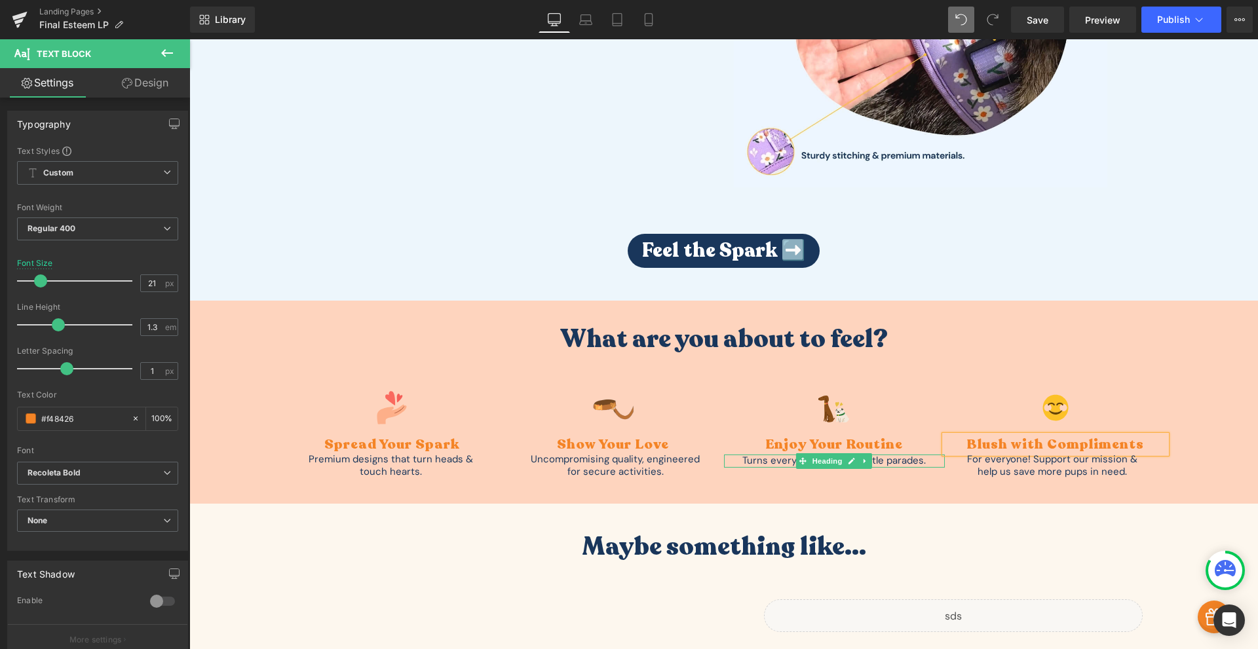
click at [763, 461] on div "Turns everyday walks into little parades." at bounding box center [834, 461] width 221 height 13
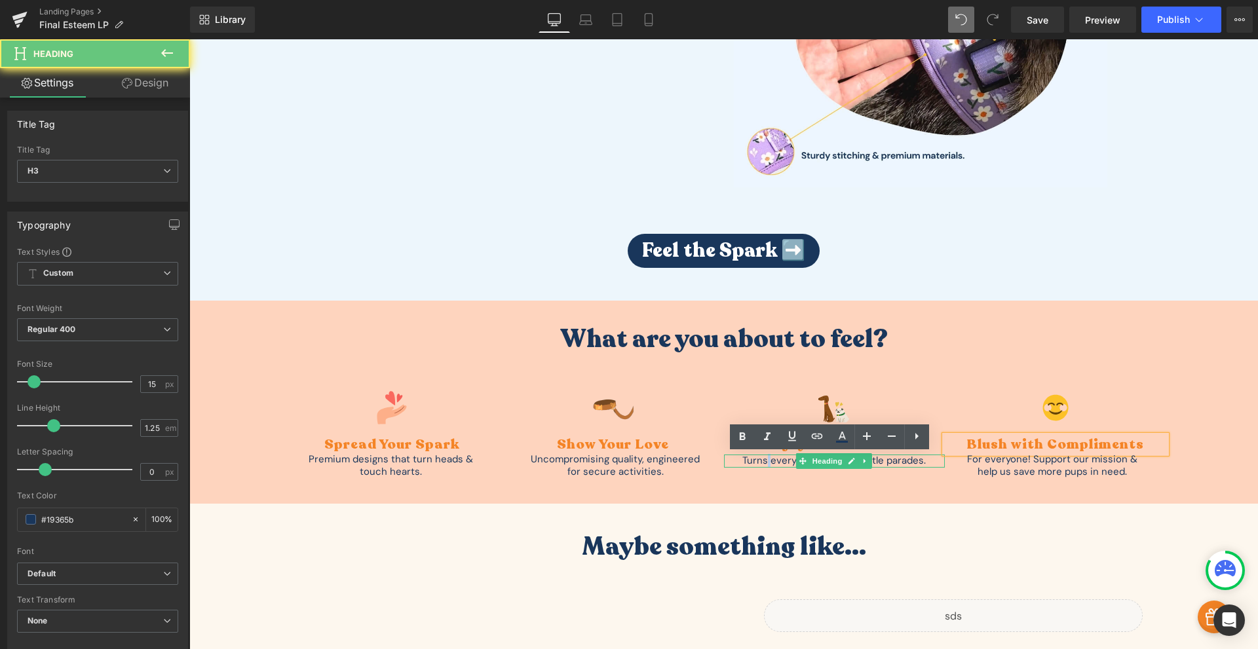
click at [763, 461] on div "Turns everyday walks into little parades." at bounding box center [834, 461] width 221 height 13
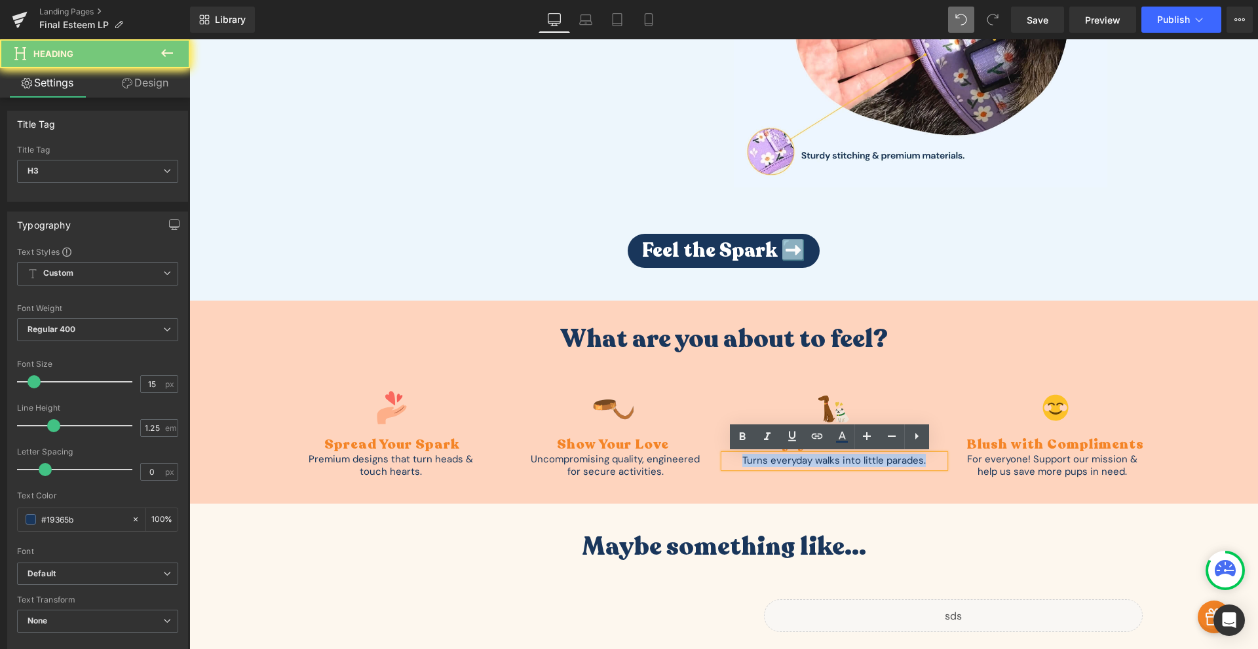
copy div "Turns everyday walks into little parades."
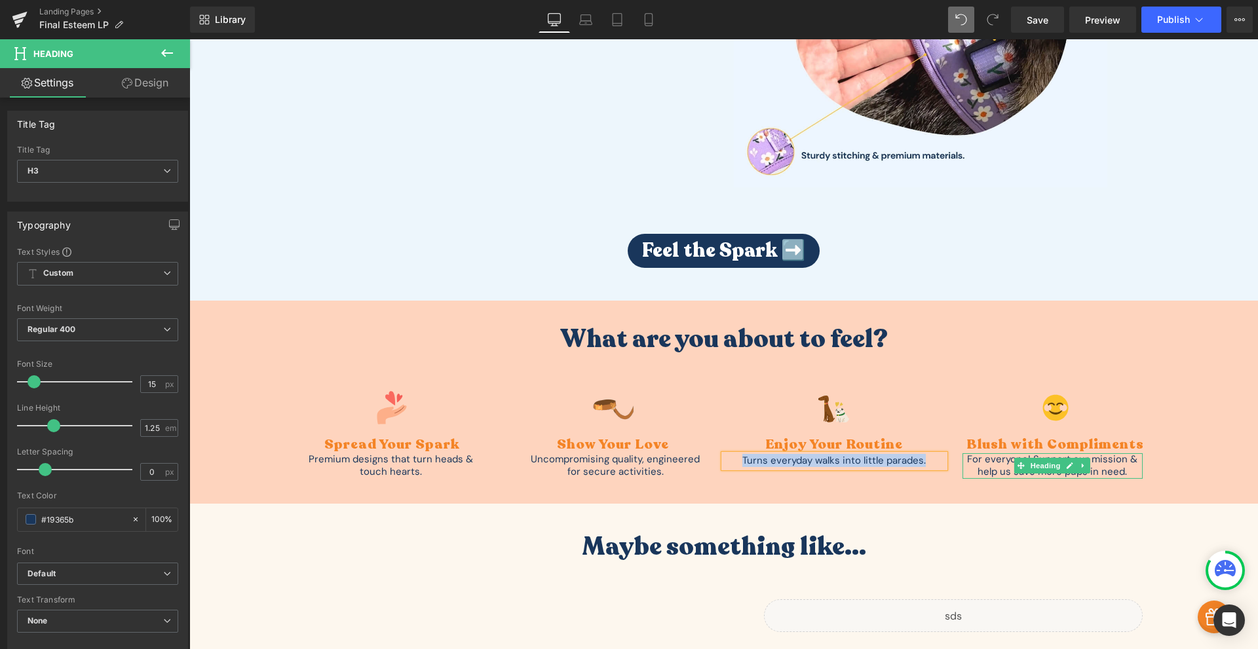
click at [1096, 457] on div at bounding box center [1053, 454] width 180 height 3
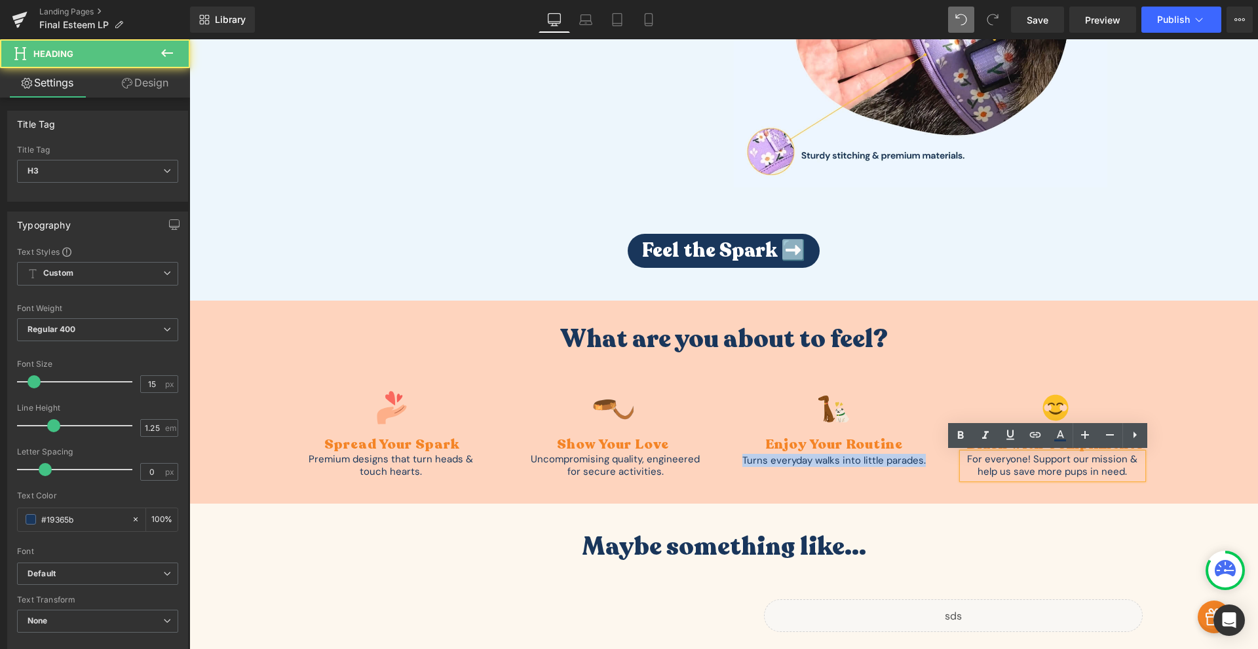
click at [1096, 457] on div "For everyone! Support our mission & help us save more pups in need." at bounding box center [1053, 466] width 180 height 26
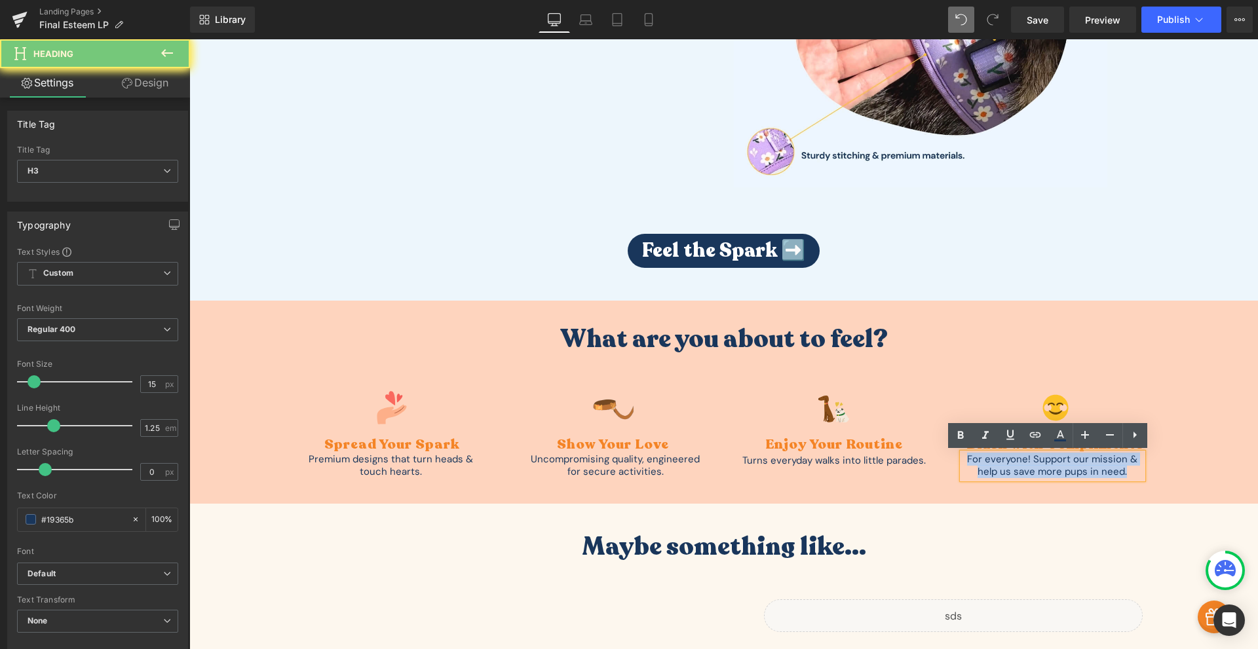
click at [1096, 457] on div "For everyone! Support our mission & help us save more pups in need." at bounding box center [1053, 466] width 180 height 26
paste div "To enrich screen reader interactions, please activate Accessibility in Grammarl…"
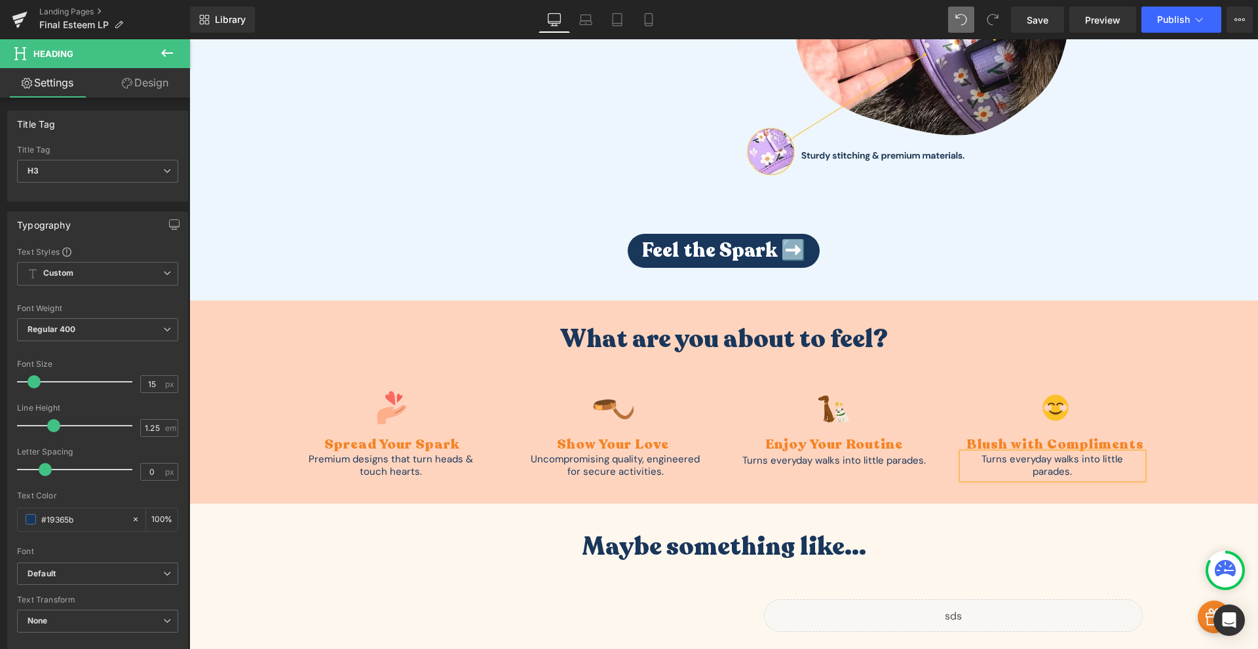
click at [1175, 444] on div "What are you about to feel? Heading Image Spread Your Spark Text Block Premium …" at bounding box center [723, 397] width 1069 height 162
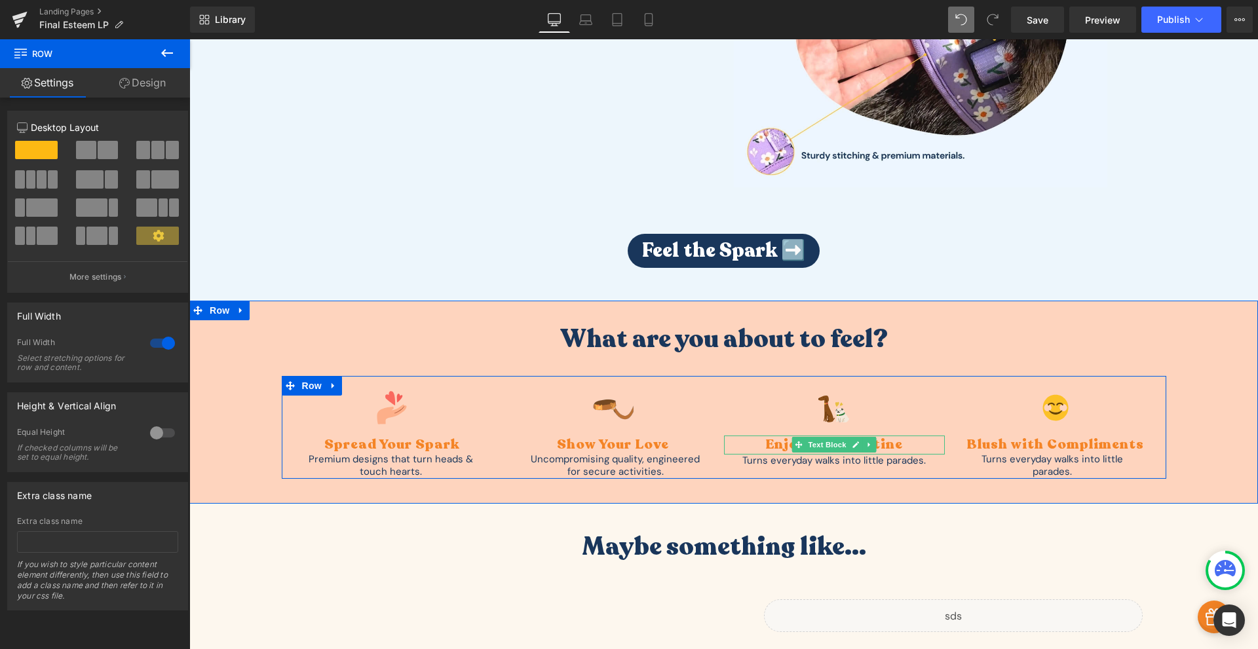
click at [774, 449] on div "Enjoy Your Routine" at bounding box center [834, 445] width 221 height 19
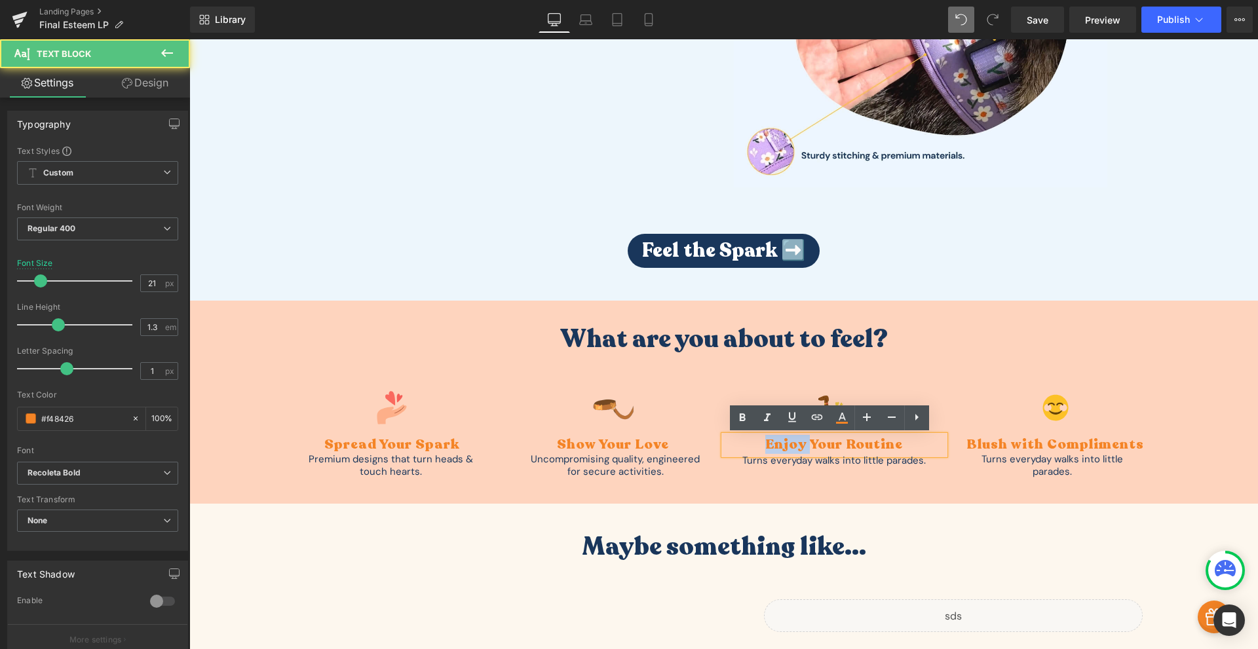
click at [774, 449] on div "Enjoy Your Routine" at bounding box center [834, 445] width 221 height 19
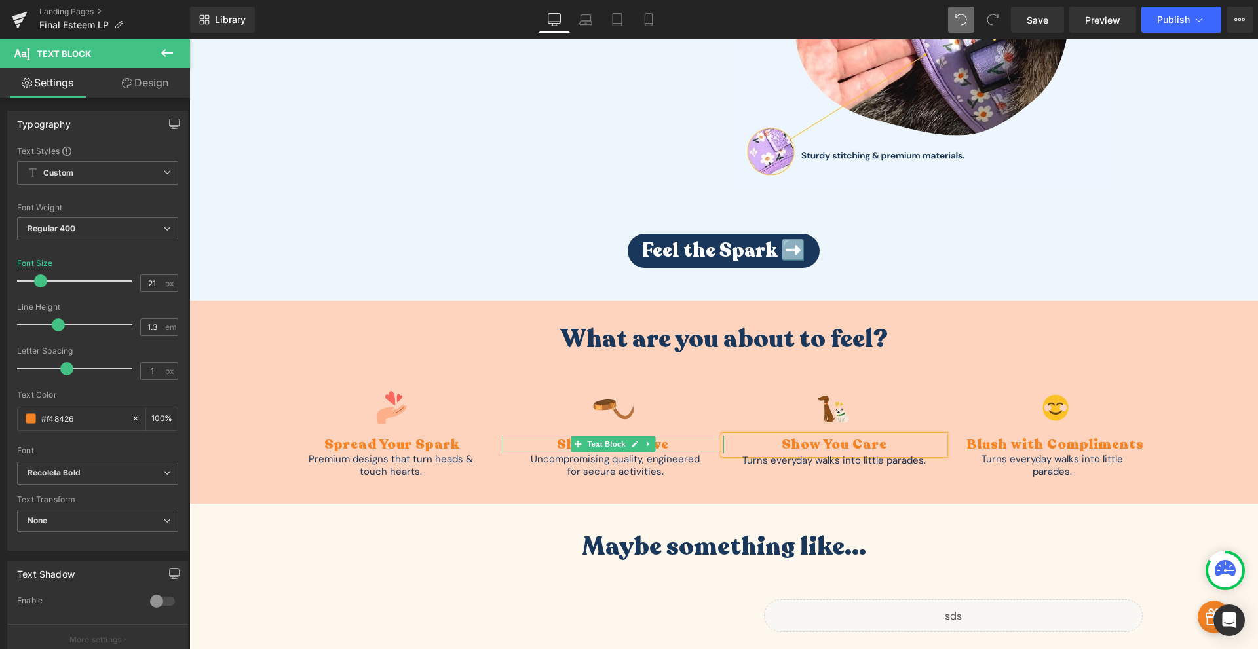
click at [671, 440] on div "Show Your Love" at bounding box center [613, 445] width 221 height 18
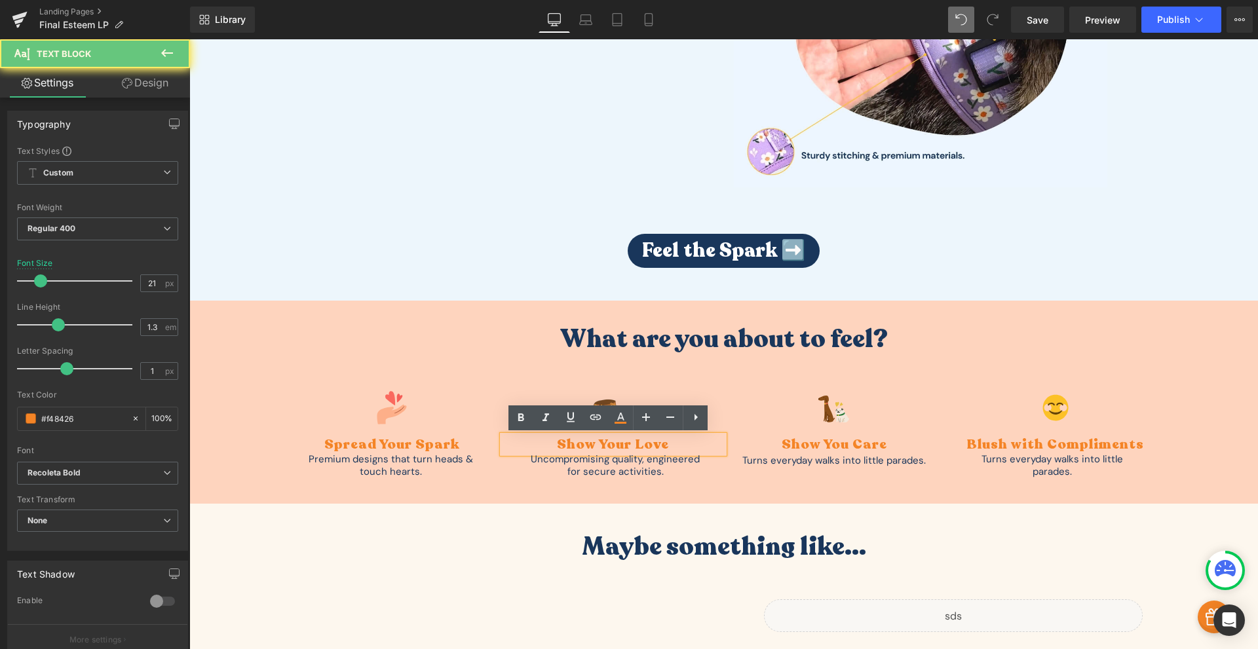
click at [661, 442] on div "Show Your Love" at bounding box center [613, 445] width 221 height 18
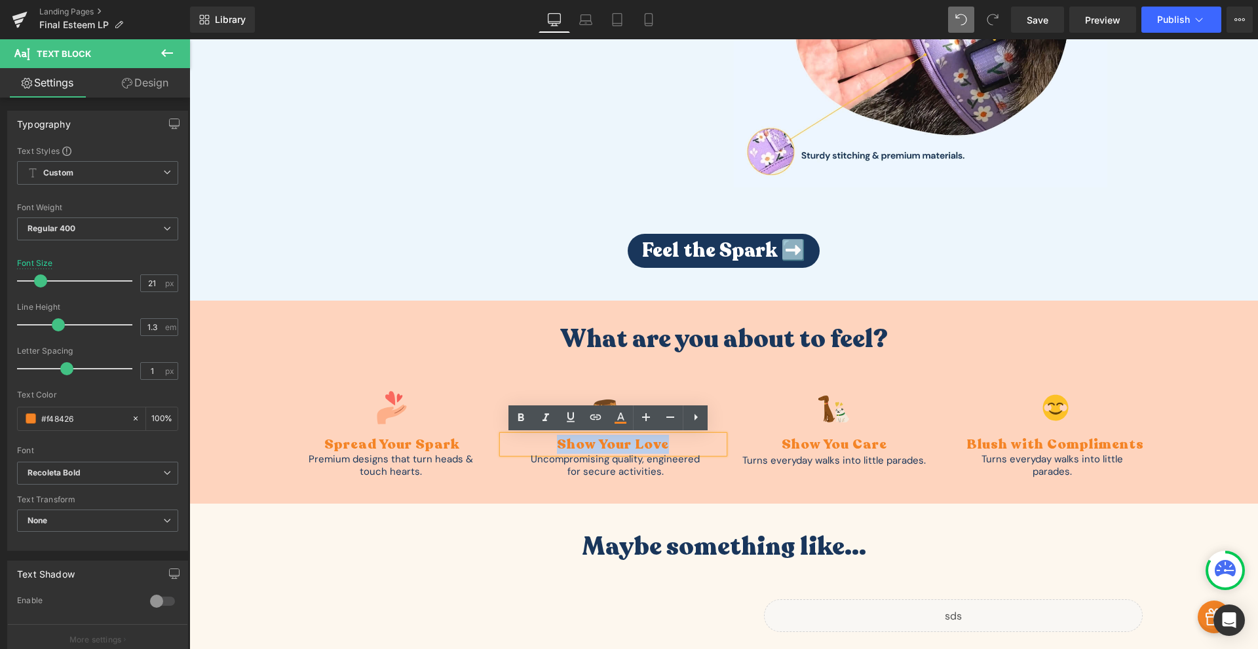
click at [661, 442] on div "Show Your Love" at bounding box center [613, 445] width 221 height 18
click at [666, 441] on div "Show Your Love" at bounding box center [613, 445] width 221 height 18
drag, startPoint x: 669, startPoint y: 442, endPoint x: 611, endPoint y: 449, distance: 58.1
click at [611, 449] on div "Show Your Love" at bounding box center [613, 445] width 221 height 18
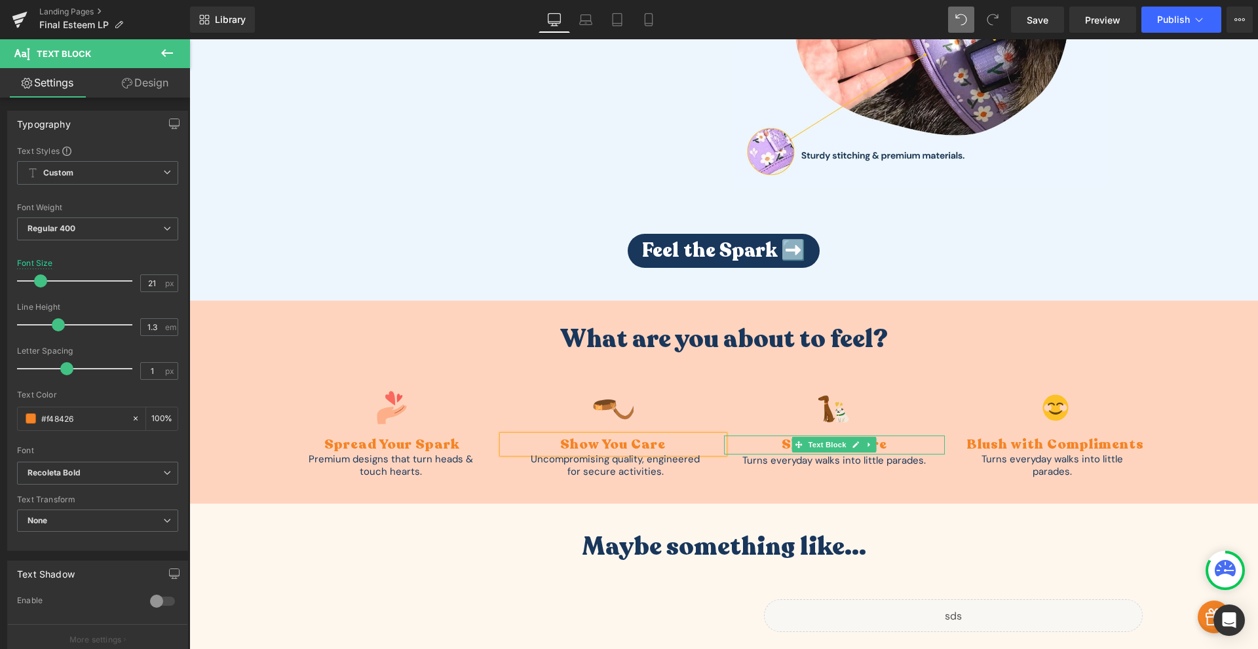
click at [881, 441] on div "Show You Care" at bounding box center [834, 445] width 221 height 19
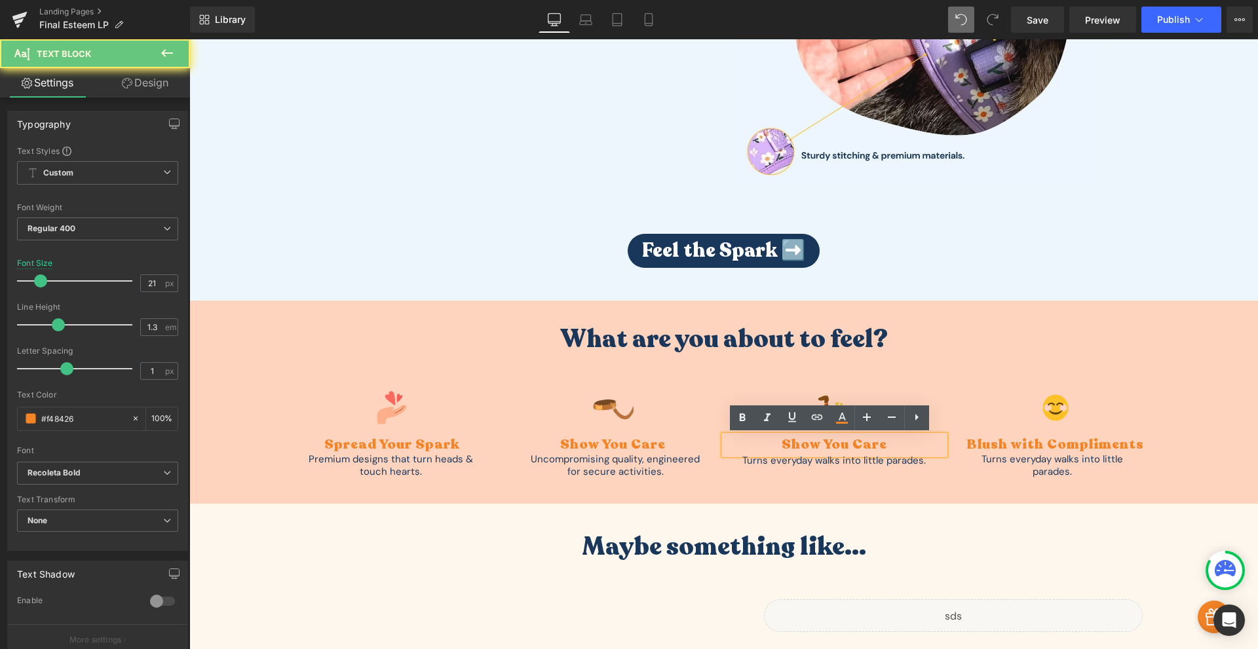
click at [881, 441] on div "Show You Care" at bounding box center [834, 445] width 221 height 19
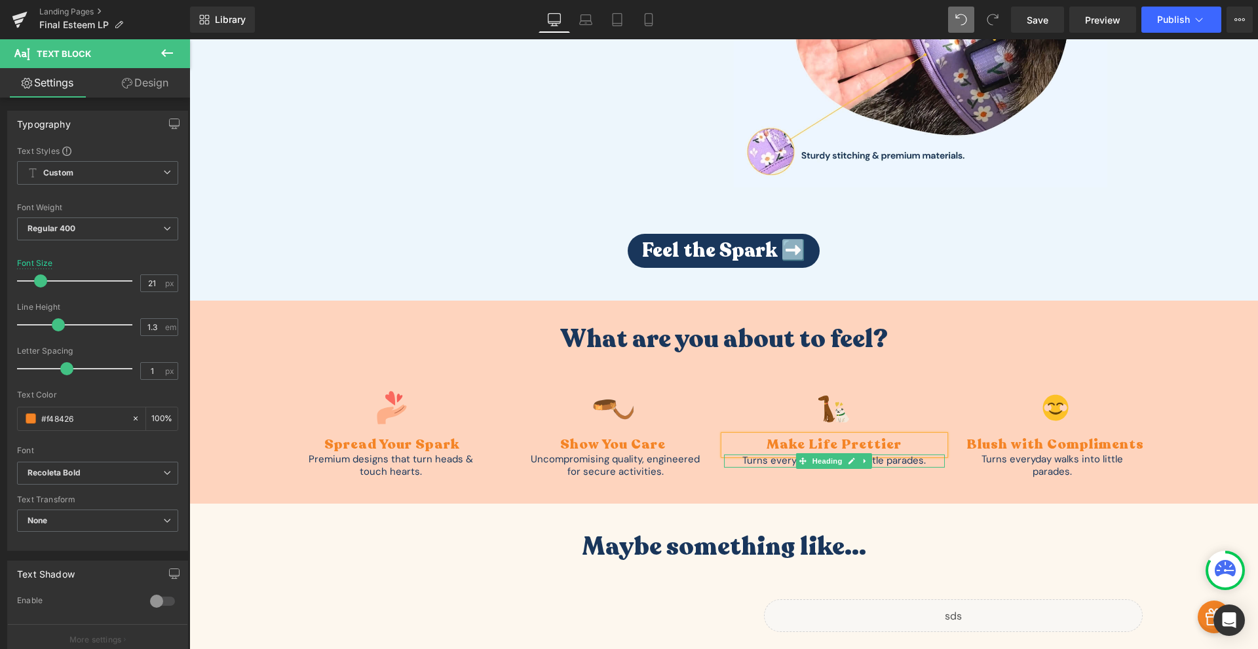
click at [881, 462] on div "Turns everyday walks into little parades." at bounding box center [834, 461] width 221 height 13
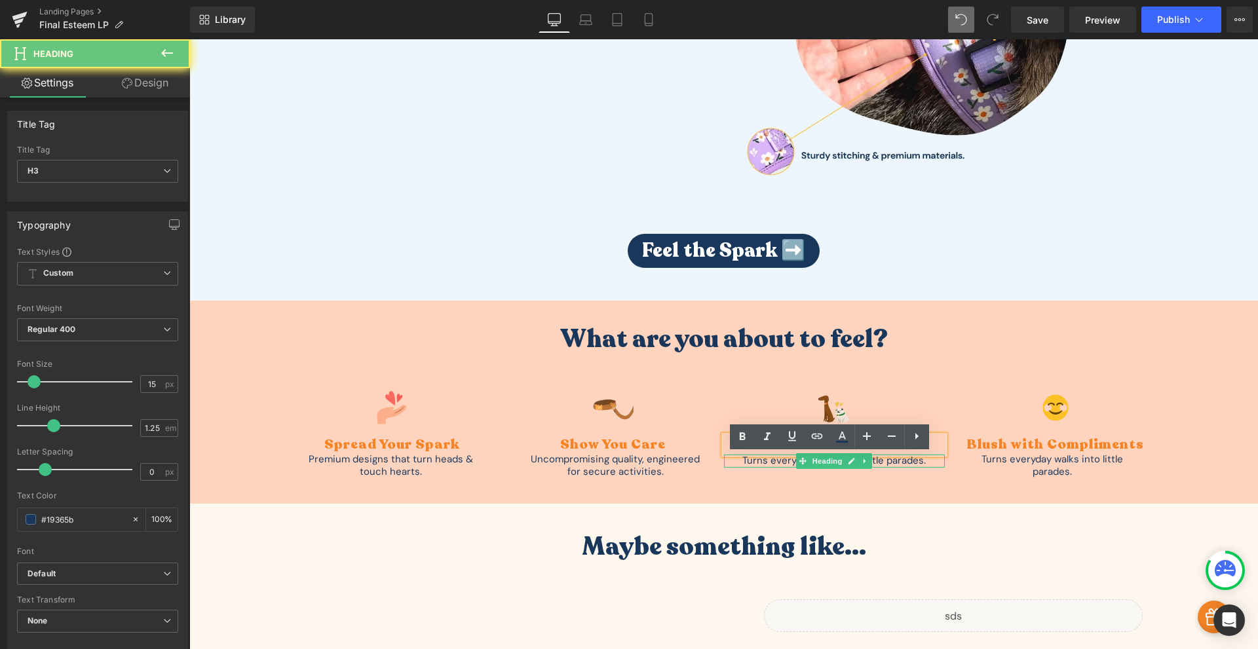
click at [883, 461] on div "Turns everyday walks into little parades." at bounding box center [834, 461] width 221 height 13
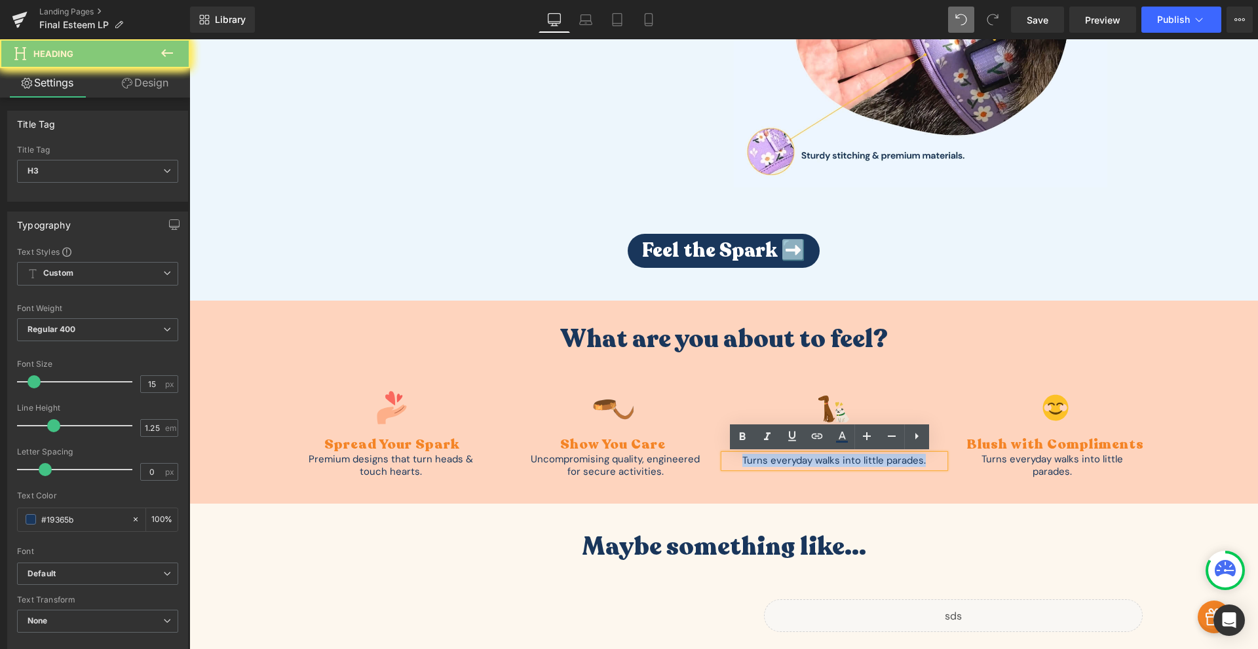
click at [883, 461] on div "Turns everyday walks into little parades." at bounding box center [834, 461] width 221 height 13
paste div
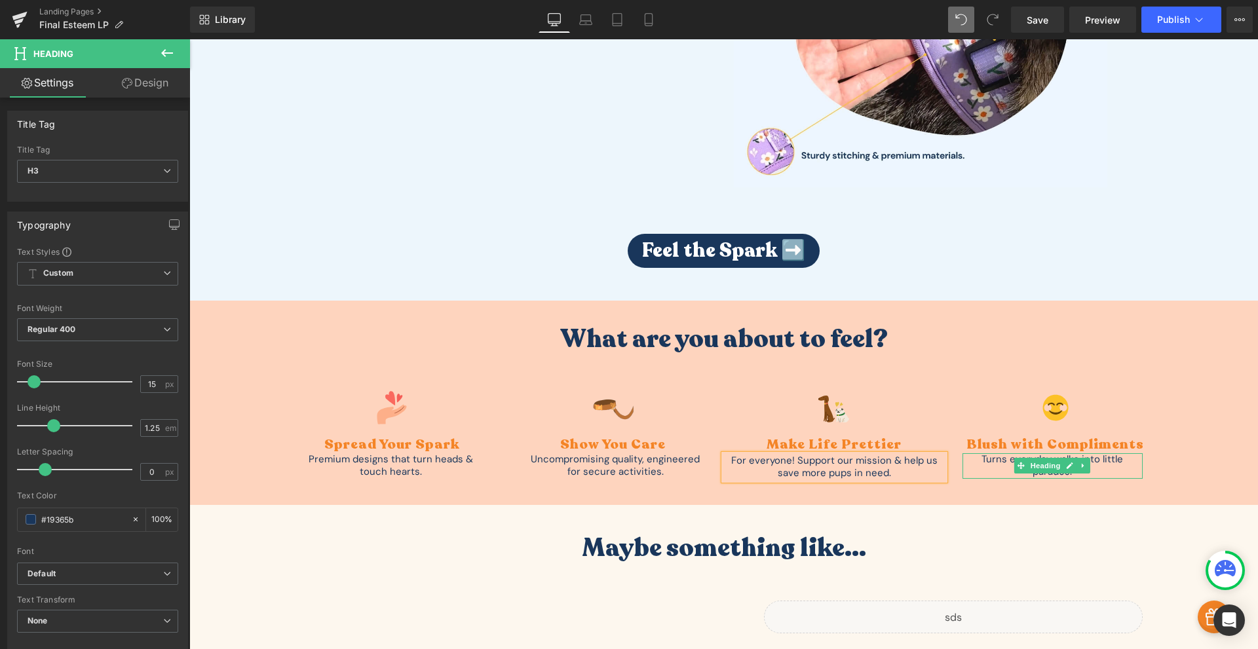
click at [1099, 468] on div "Turns everyday walks into little parades." at bounding box center [1053, 466] width 180 height 26
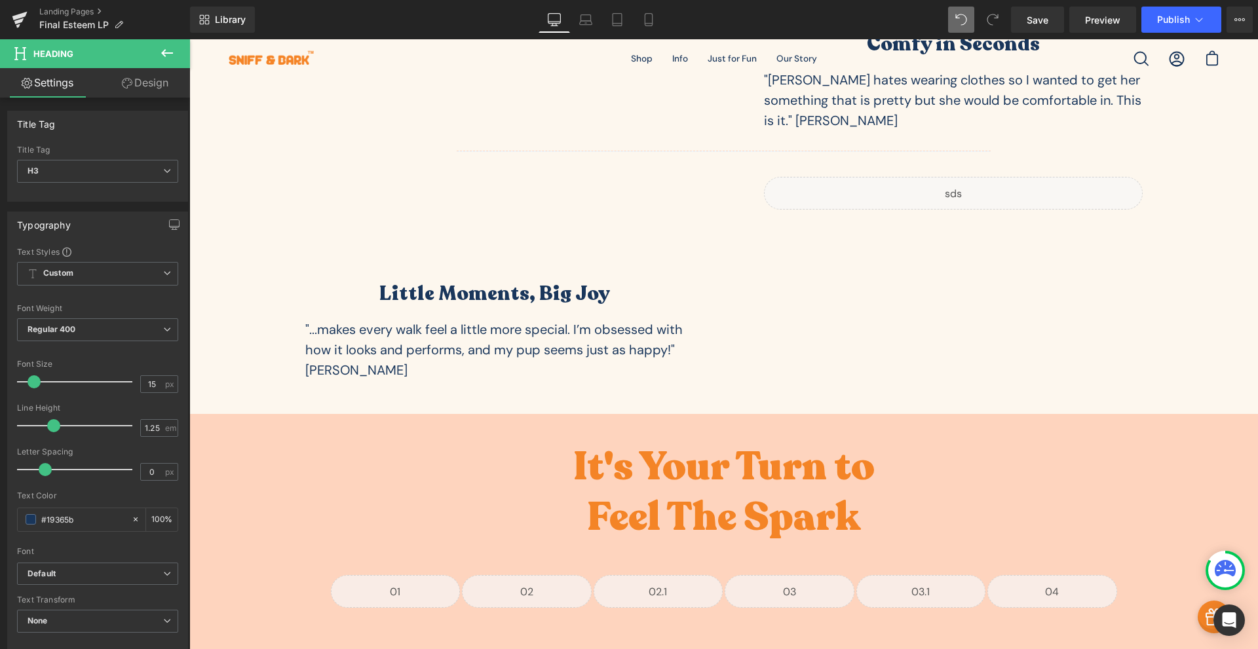
scroll to position [3260, 0]
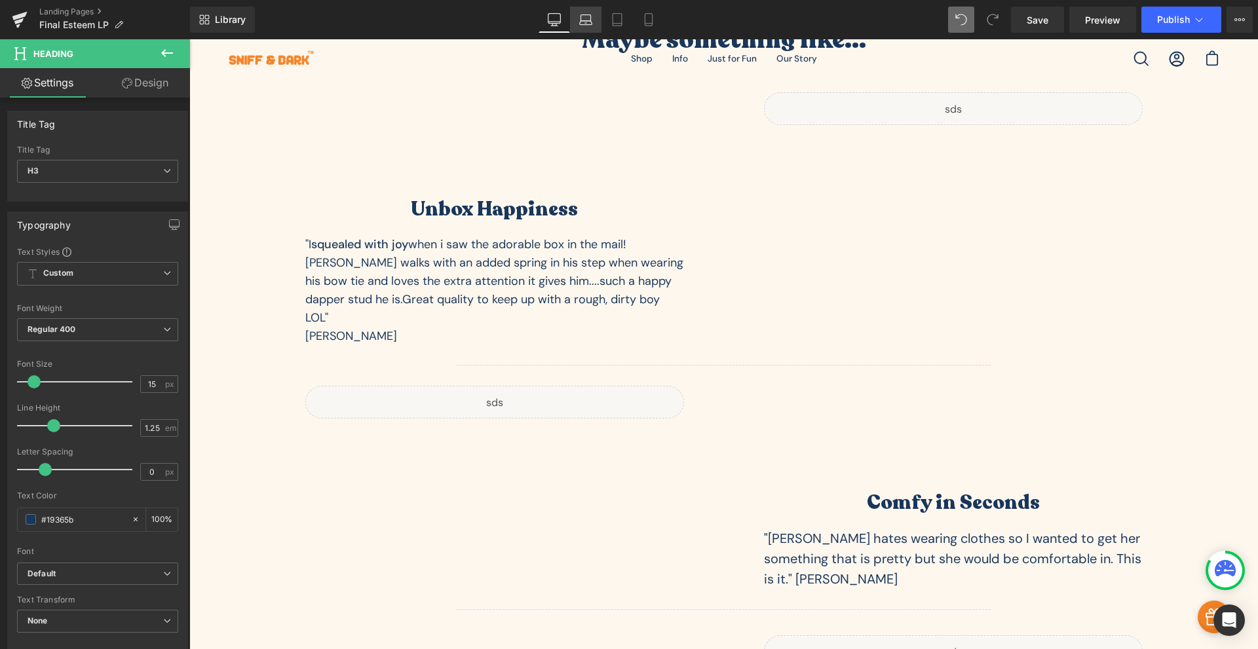
click at [595, 17] on link "Laptop" at bounding box center [585, 20] width 31 height 26
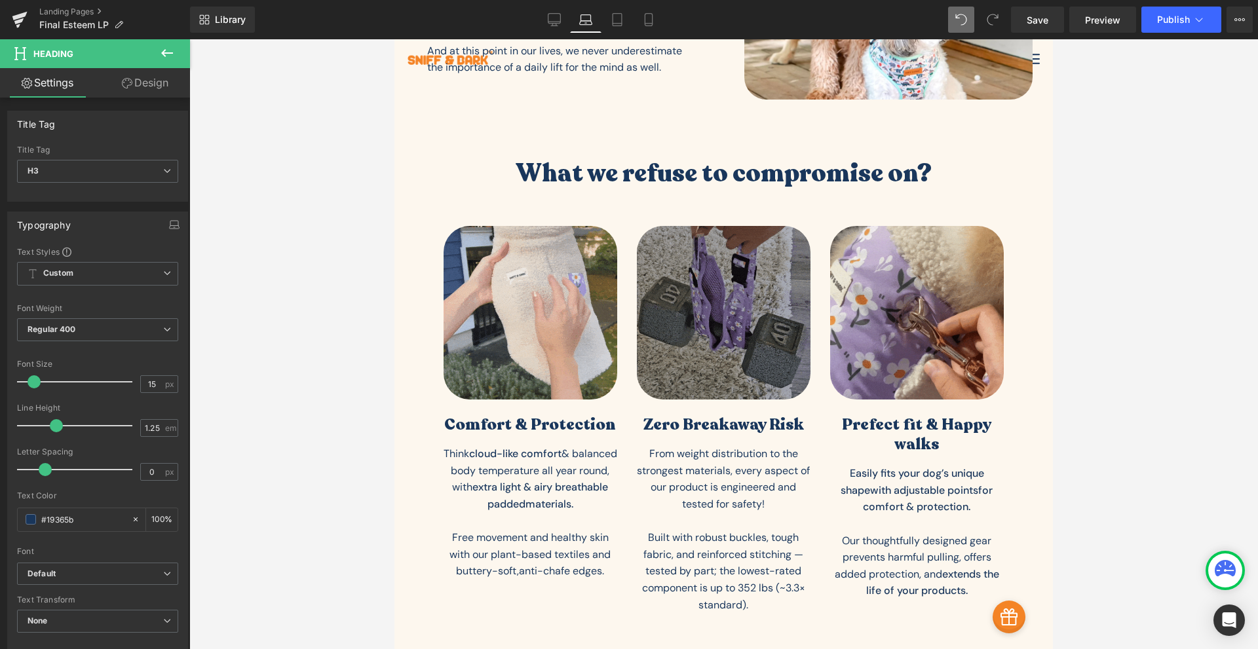
scroll to position [0, 0]
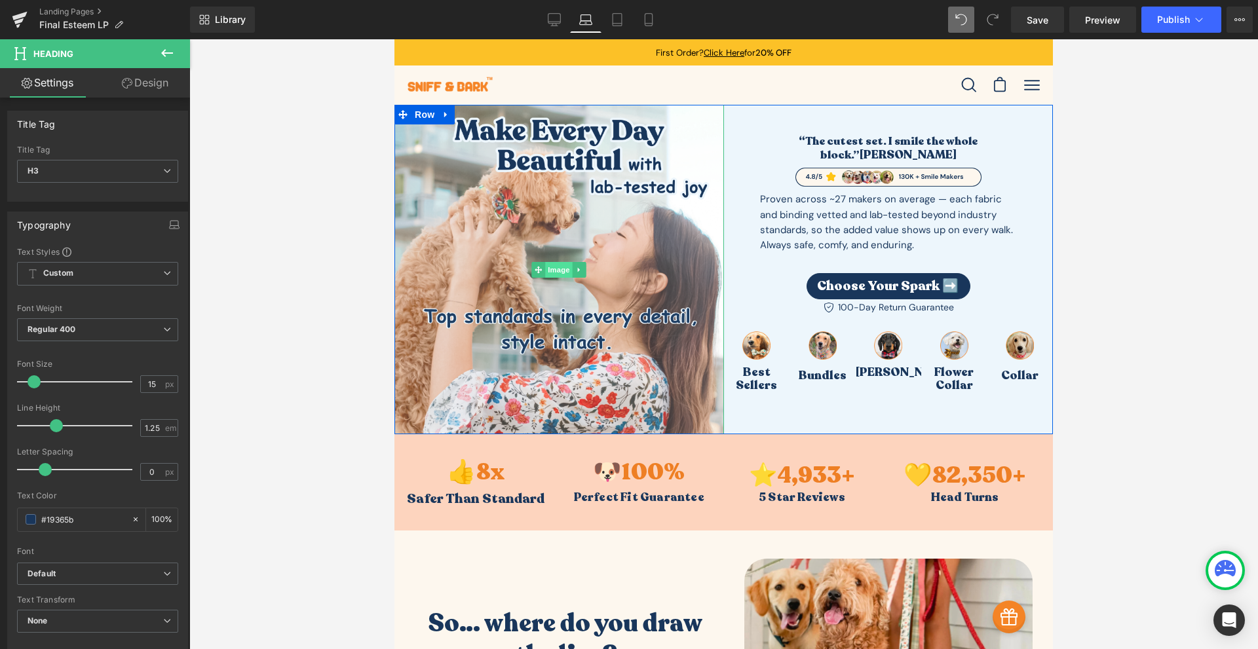
click at [555, 268] on span "Image" at bounding box center [559, 270] width 28 height 16
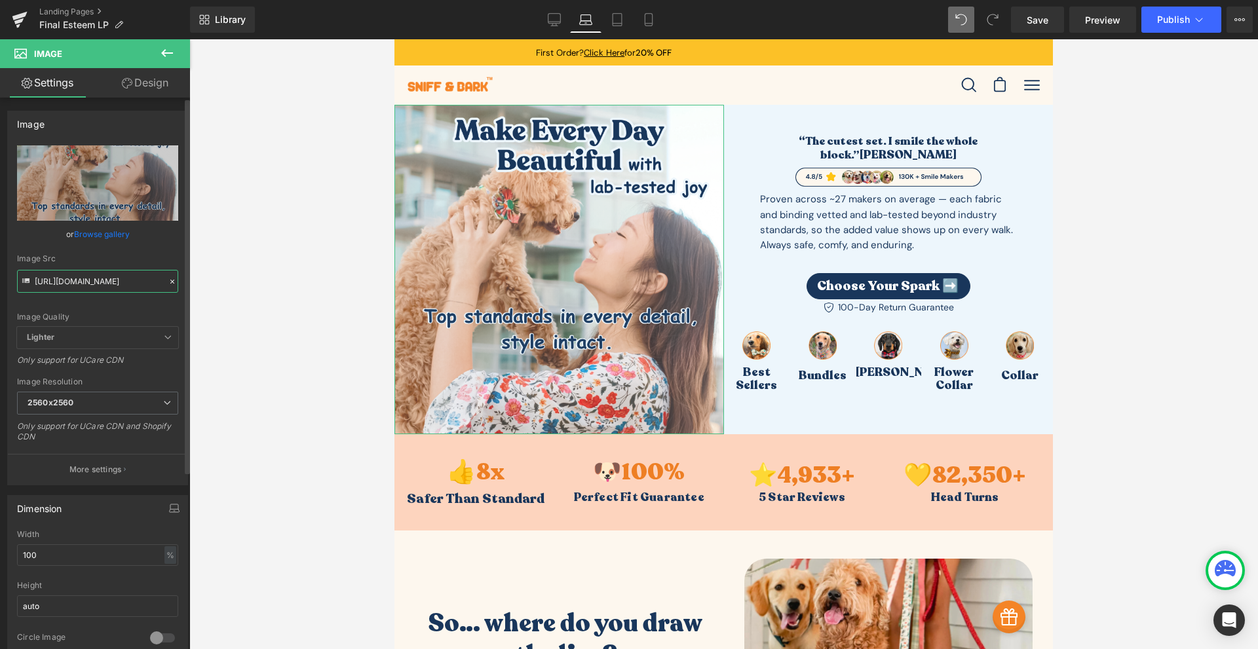
click at [103, 285] on input "[URL][DOMAIN_NAME]" at bounding box center [97, 281] width 161 height 23
paste input "faith_esteem_VERT_cover_1.jpg?v=1760033291"
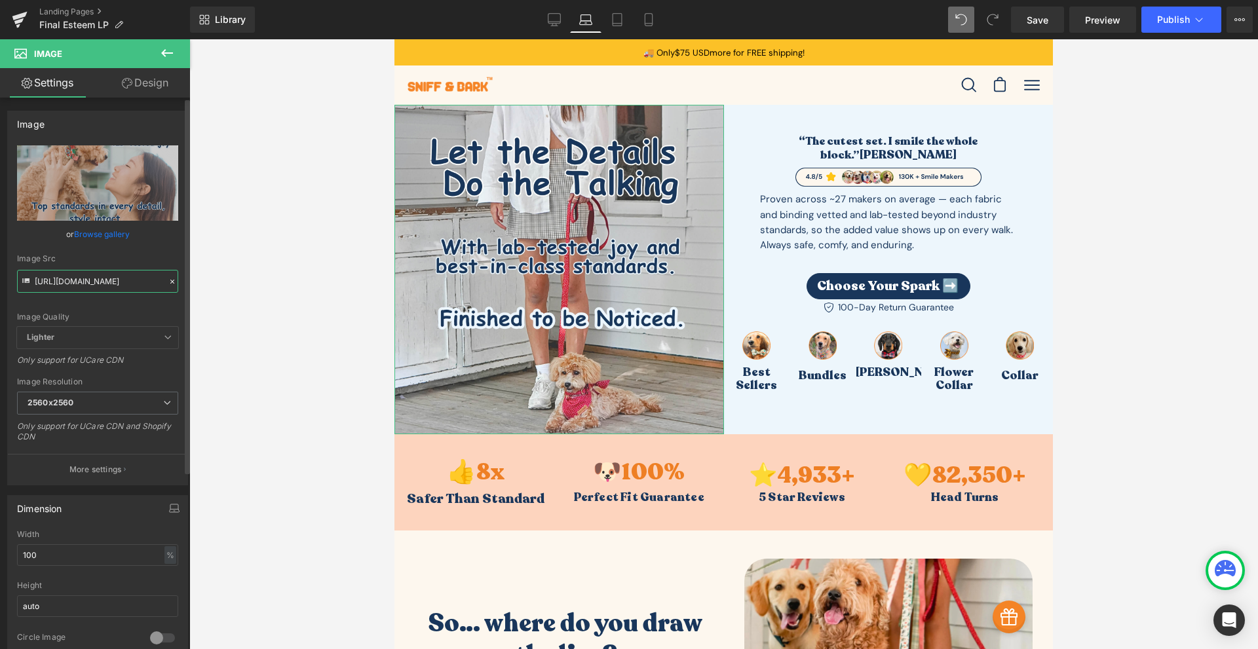
type input "[URL][DOMAIN_NAME]"
click at [109, 307] on div "Image Quality Lighter Lightest Lighter Lighter Lightest Only support for UCare …" at bounding box center [97, 235] width 161 height 181
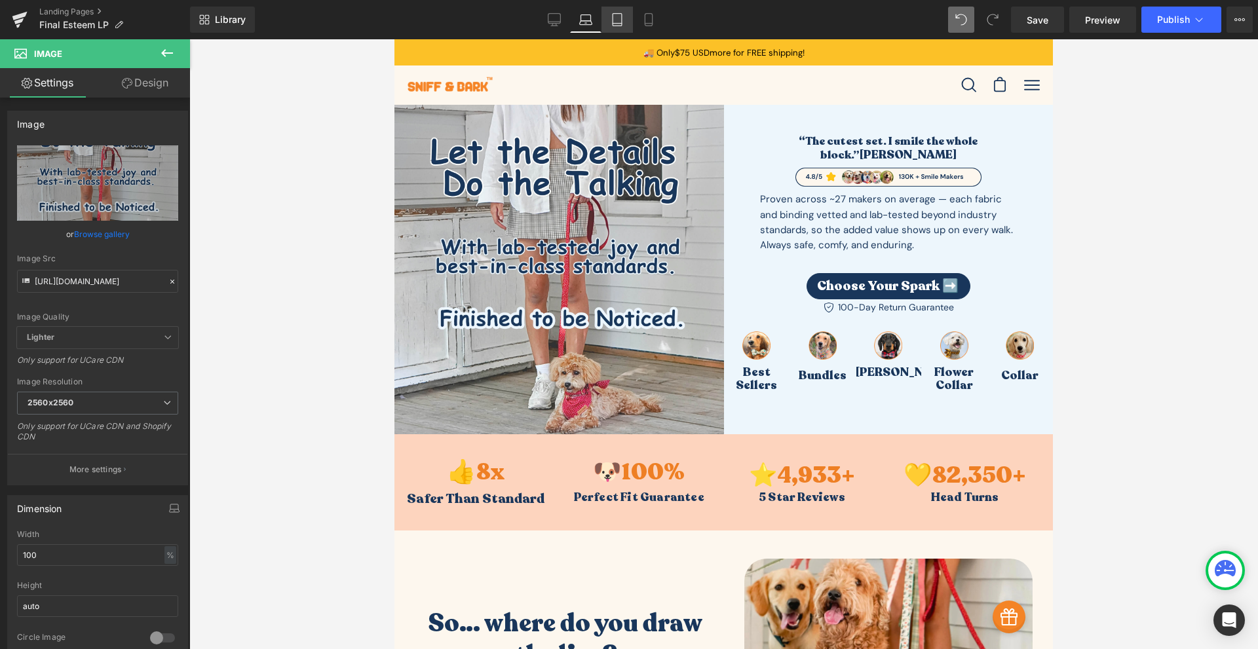
click at [621, 30] on link "Tablet" at bounding box center [616, 20] width 31 height 26
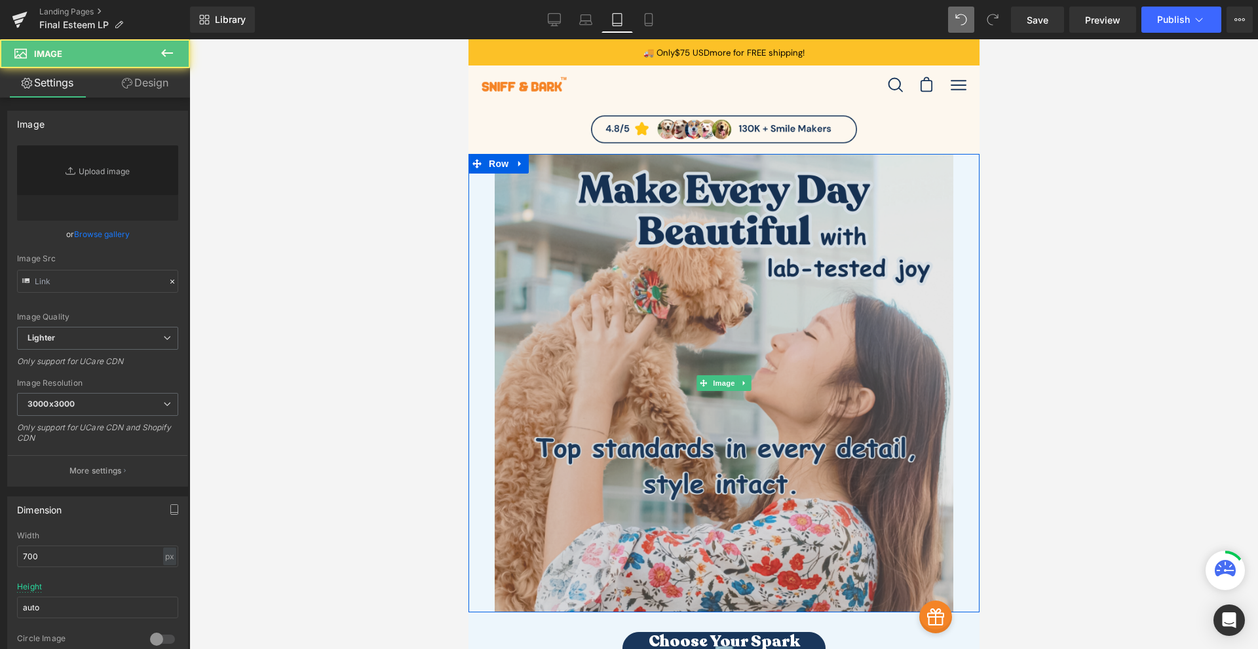
click at [600, 230] on img at bounding box center [723, 383] width 459 height 459
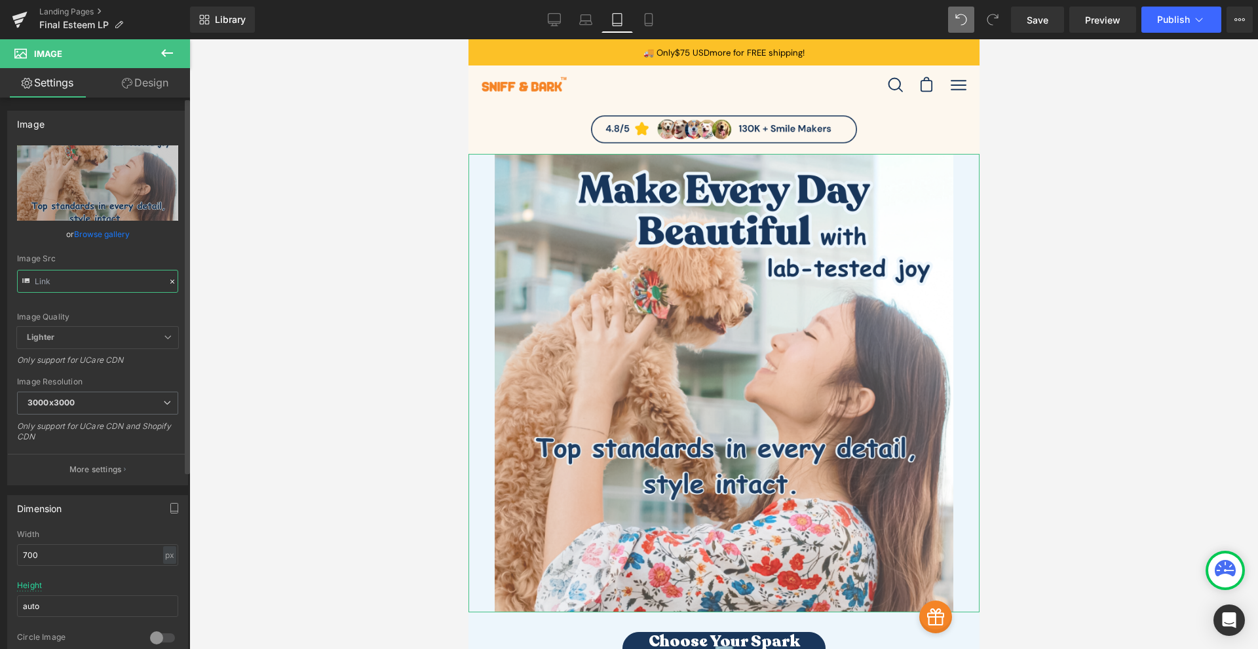
click at [102, 277] on input "text" at bounding box center [97, 281] width 161 height 23
paste input "faith_esteem_VERT_cover_1.jpg?v=1760033291"
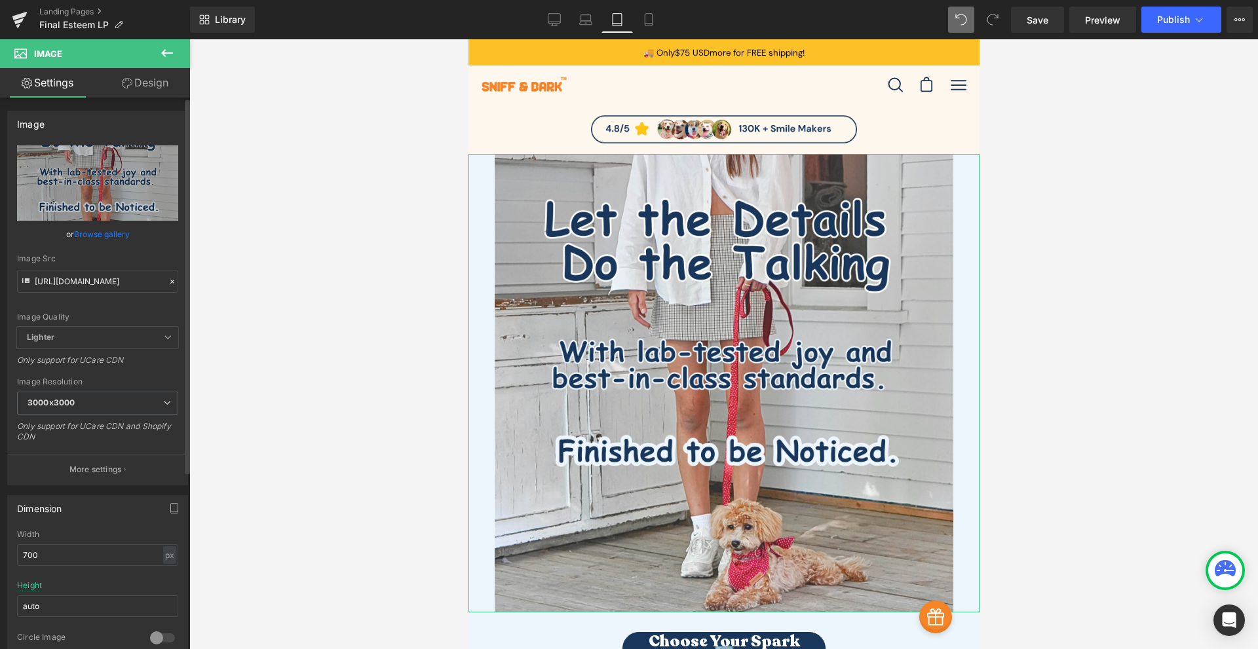
click at [109, 314] on div "Image Quality" at bounding box center [97, 317] width 161 height 9
click at [651, 25] on icon at bounding box center [648, 19] width 13 height 13
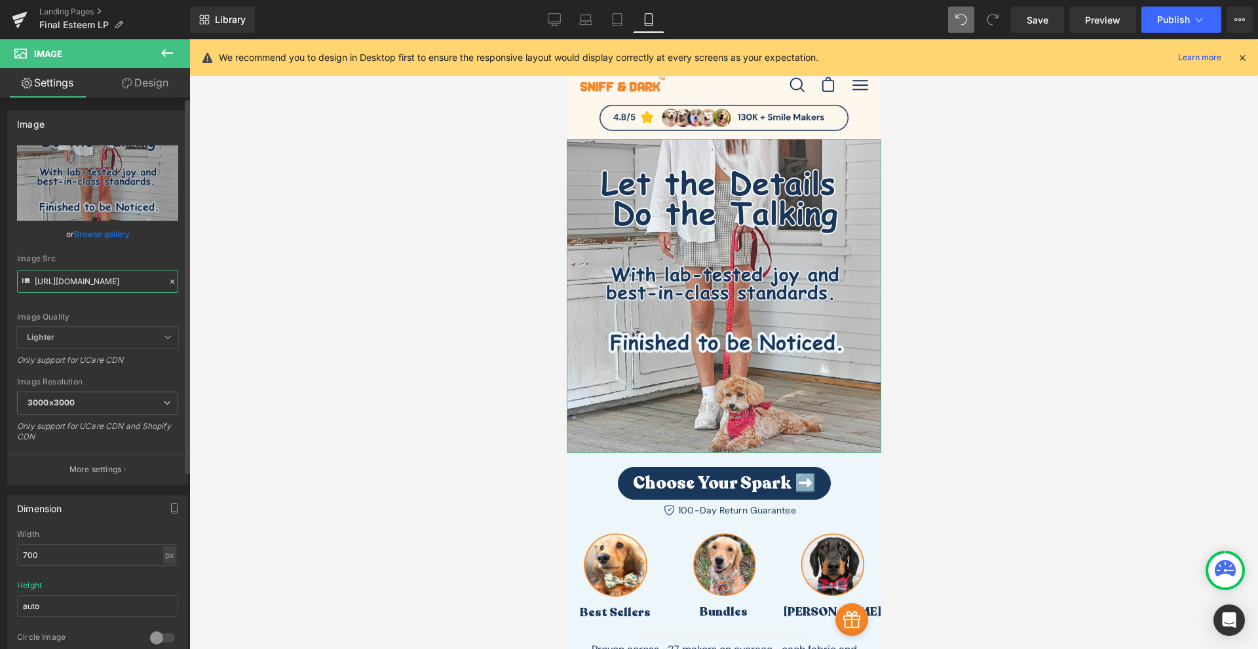
click at [100, 282] on input "[URL][DOMAIN_NAME]" at bounding box center [97, 281] width 161 height 23
paste input "text"
type input "[URL][DOMAIN_NAME]"
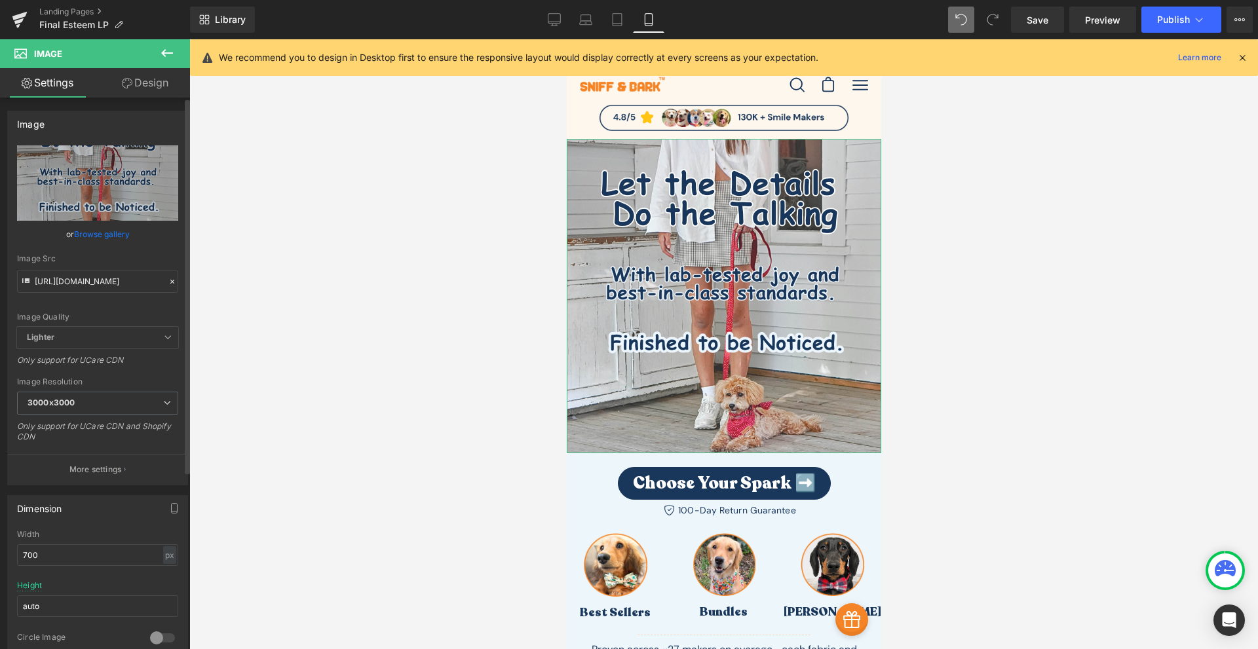
click at [118, 306] on div "Image Quality Lighter Lightest Lighter Lighter Lightest Only support for UCare …" at bounding box center [97, 235] width 161 height 181
click at [563, 29] on link "Desktop" at bounding box center [554, 20] width 31 height 26
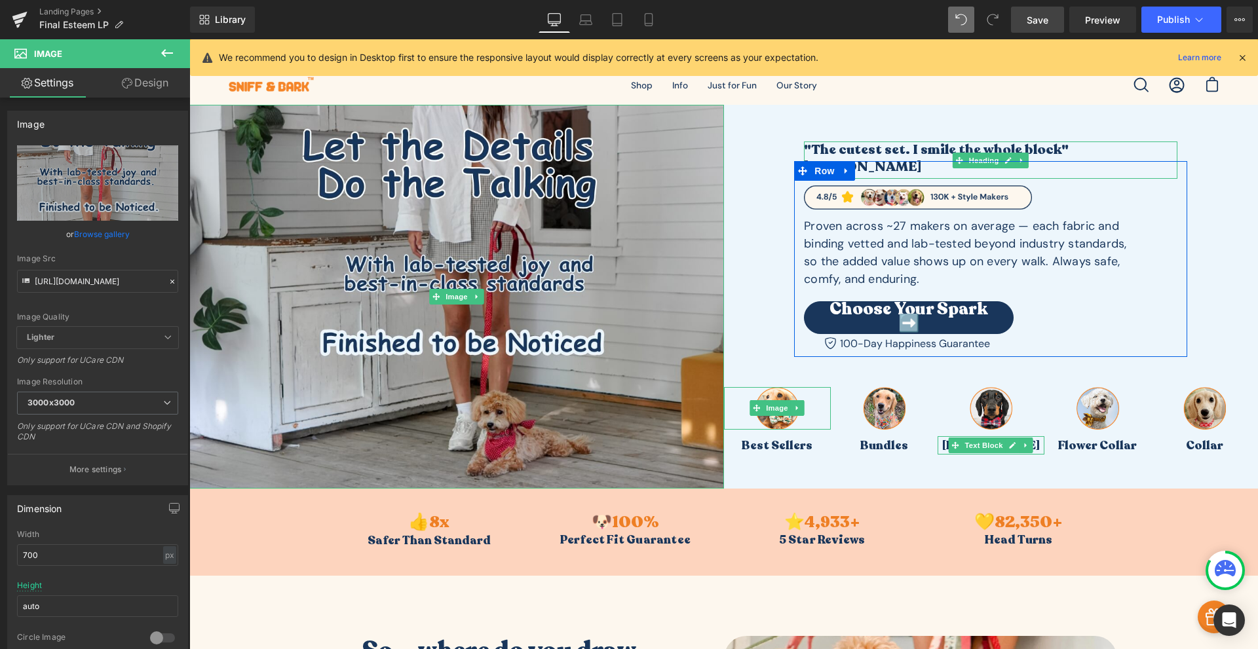
drag, startPoint x: 1048, startPoint y: 21, endPoint x: 1000, endPoint y: 183, distance: 168.8
click at [1048, 21] on span "Save" at bounding box center [1038, 20] width 22 height 14
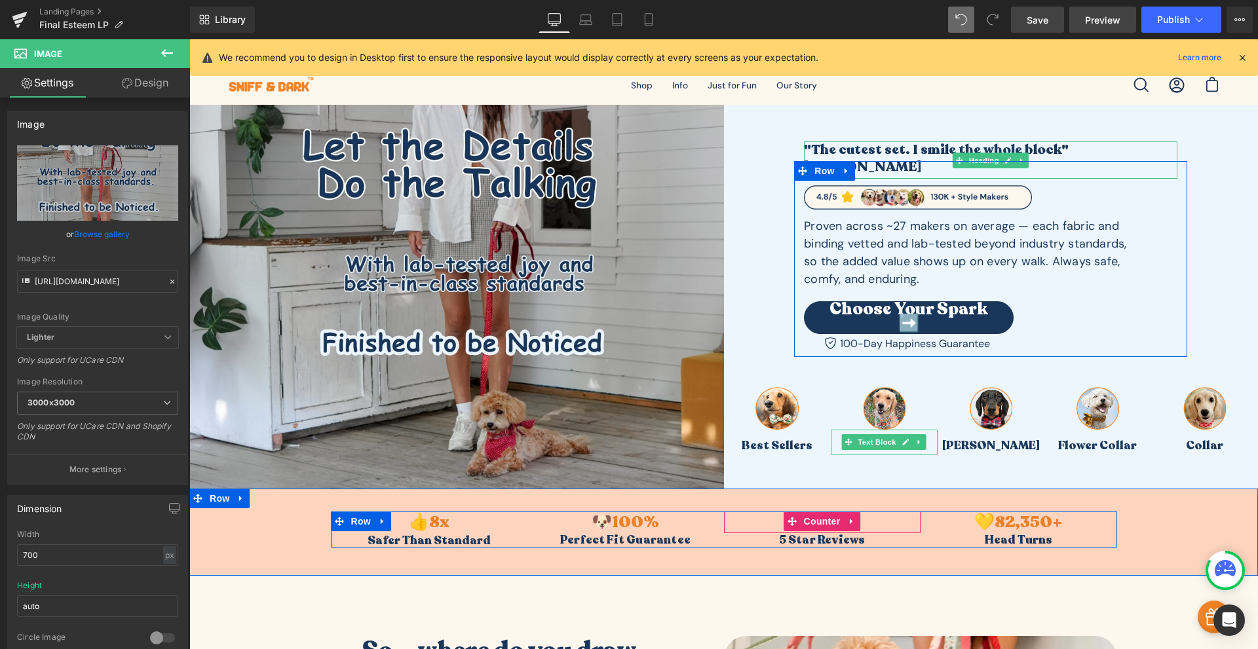
click at [1111, 26] on span "Preview" at bounding box center [1102, 20] width 35 height 14
